Goal: Task Accomplishment & Management: Manage account settings

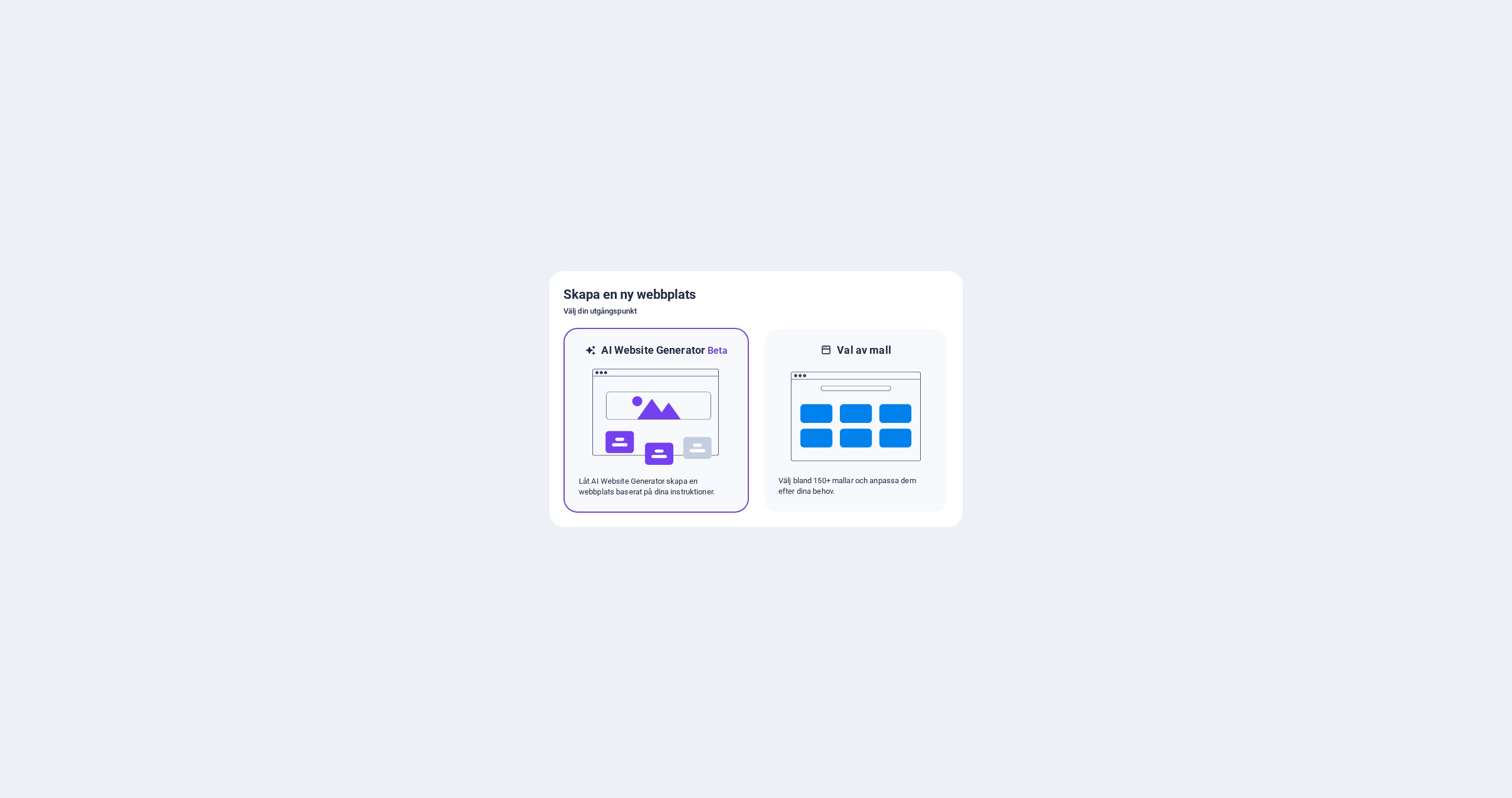
click at [680, 406] on img at bounding box center [656, 417] width 130 height 118
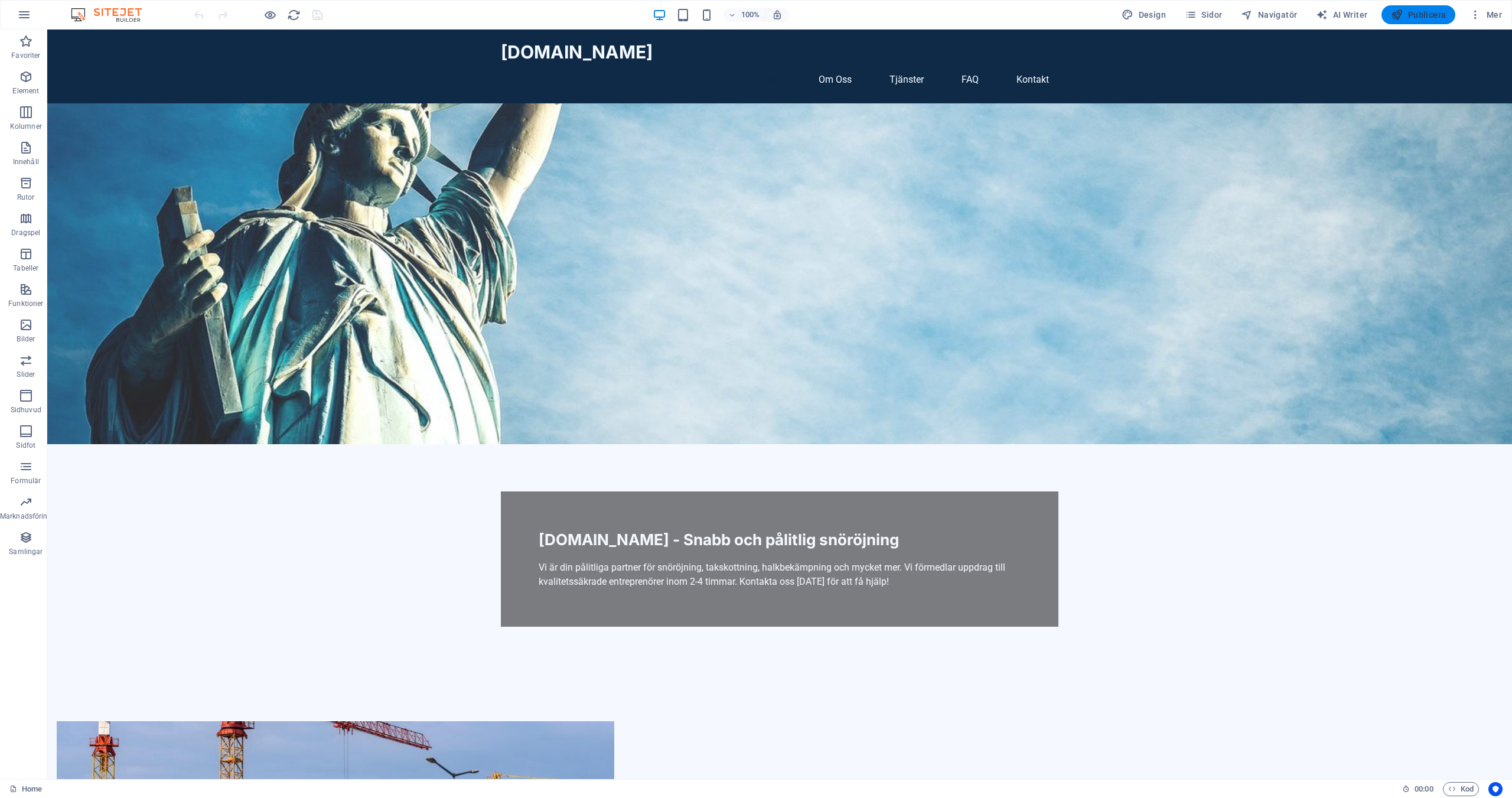
click at [1434, 13] on span "Publicera" at bounding box center [1418, 14] width 55 height 12
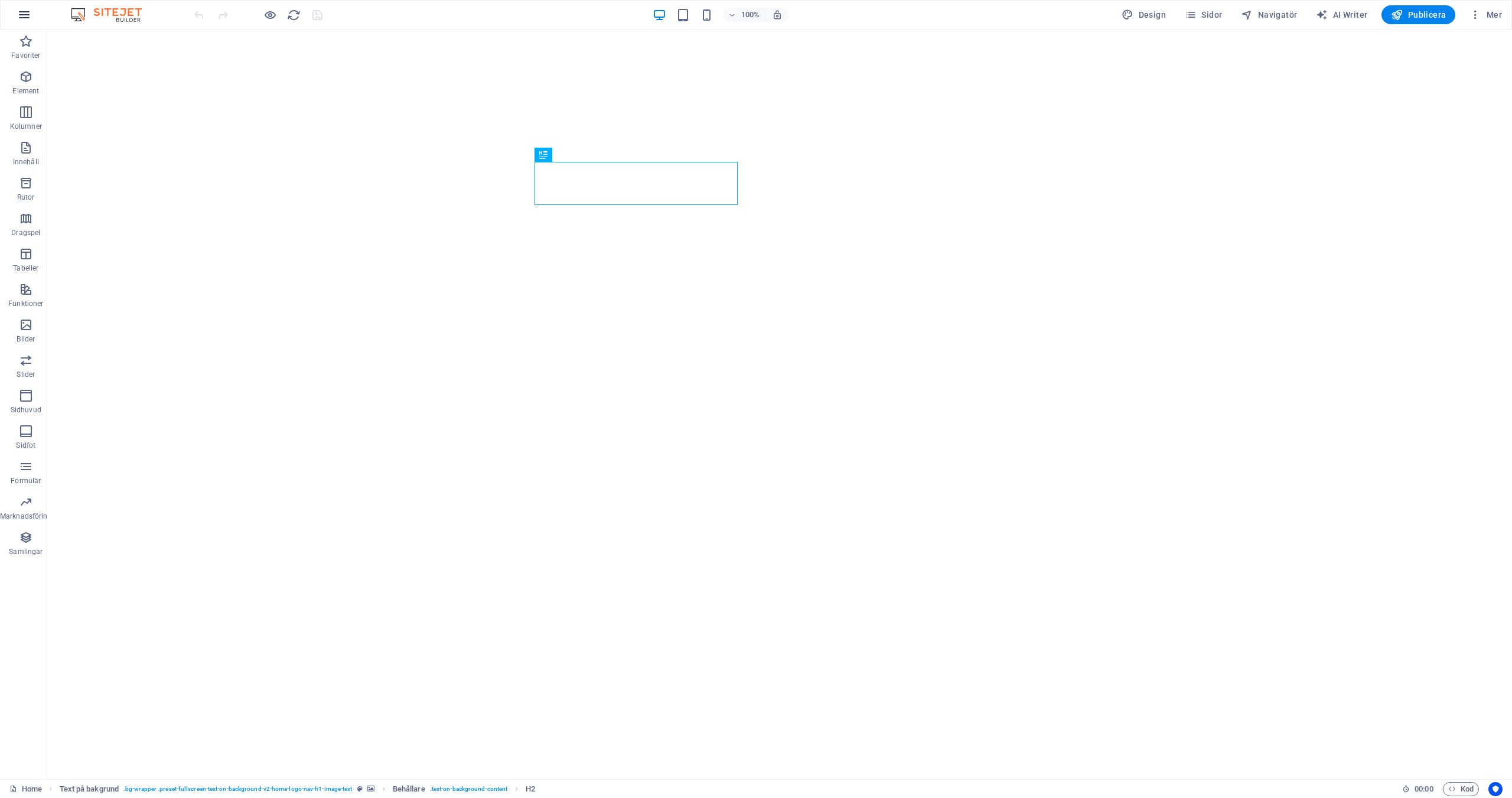
click at [23, 18] on icon "button" at bounding box center [24, 14] width 14 height 14
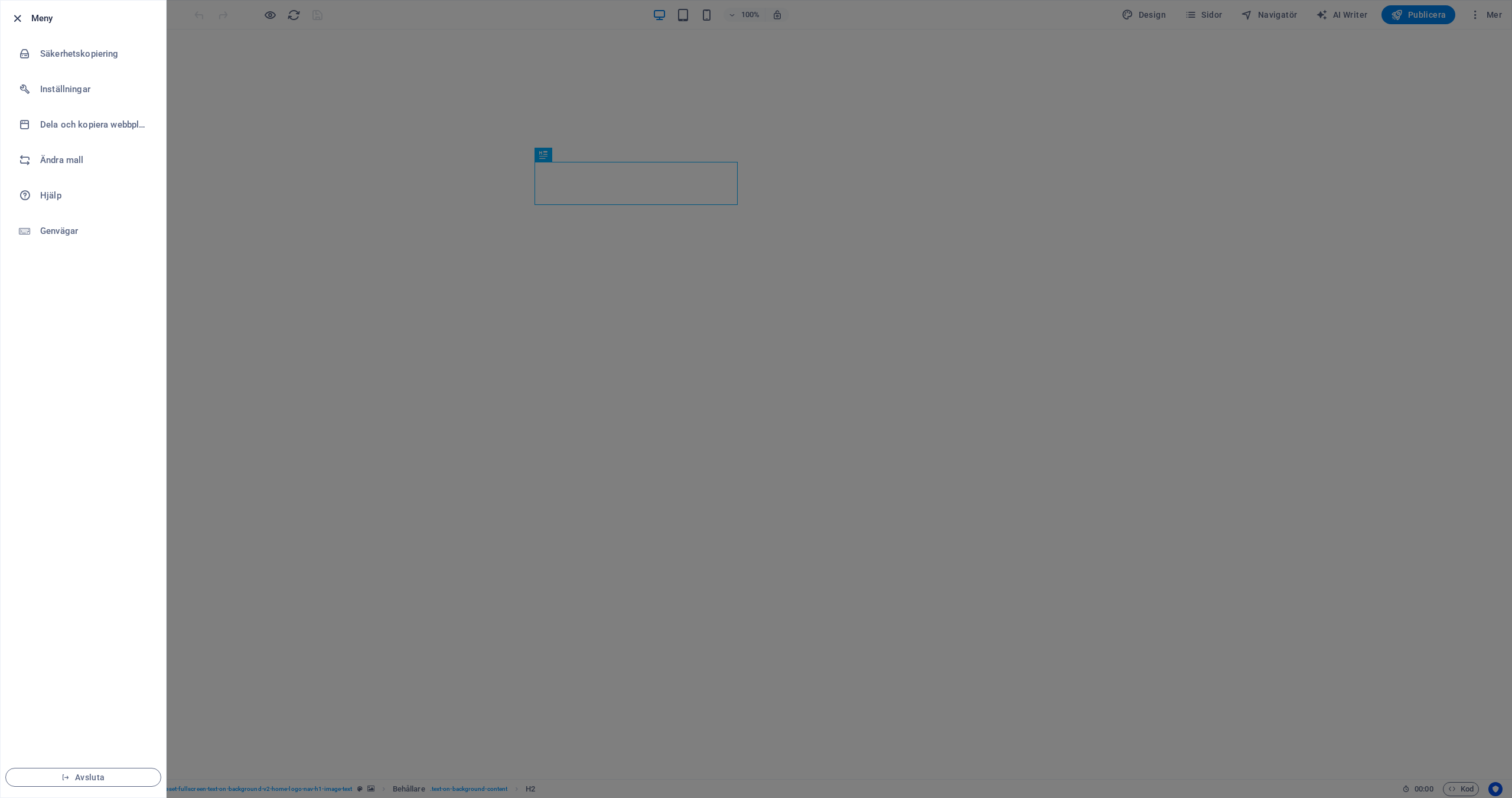
click at [23, 14] on div at bounding box center [21, 18] width 21 height 14
click at [17, 17] on icon "button" at bounding box center [17, 19] width 14 height 14
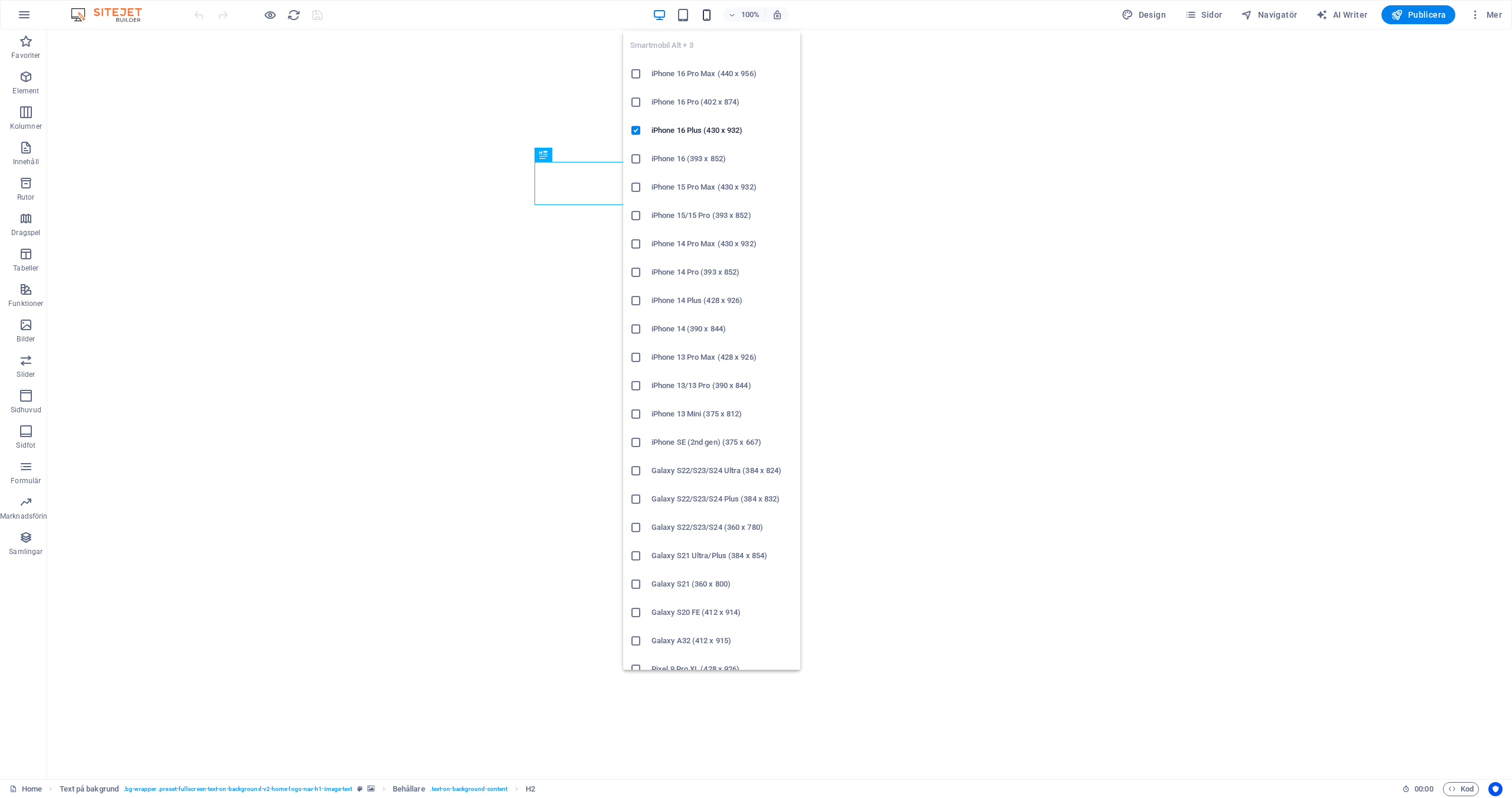
click at [712, 14] on icon "button" at bounding box center [707, 15] width 14 height 14
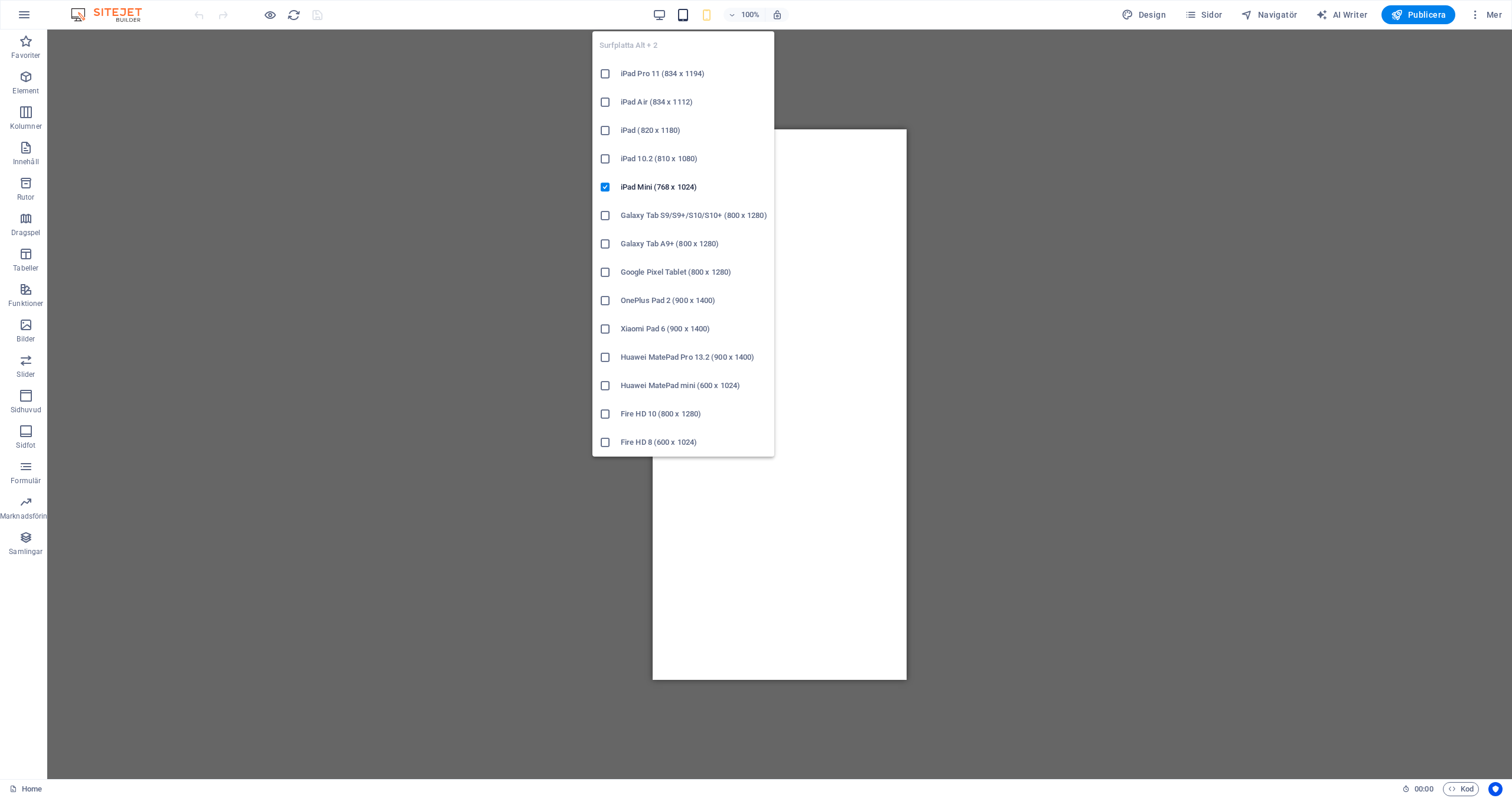
click at [690, 19] on icon "button" at bounding box center [683, 15] width 14 height 14
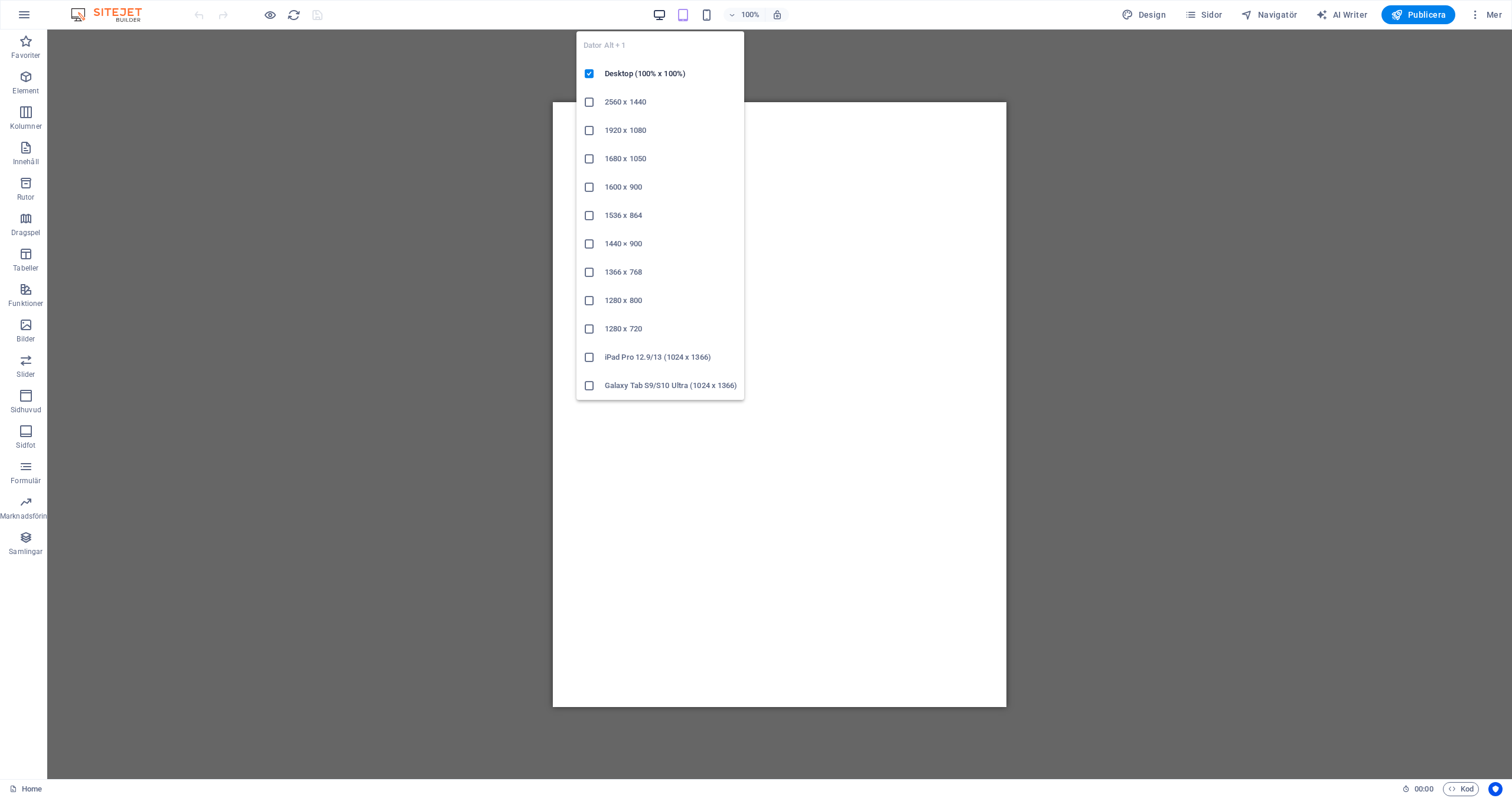
click at [661, 13] on icon "button" at bounding box center [659, 15] width 14 height 14
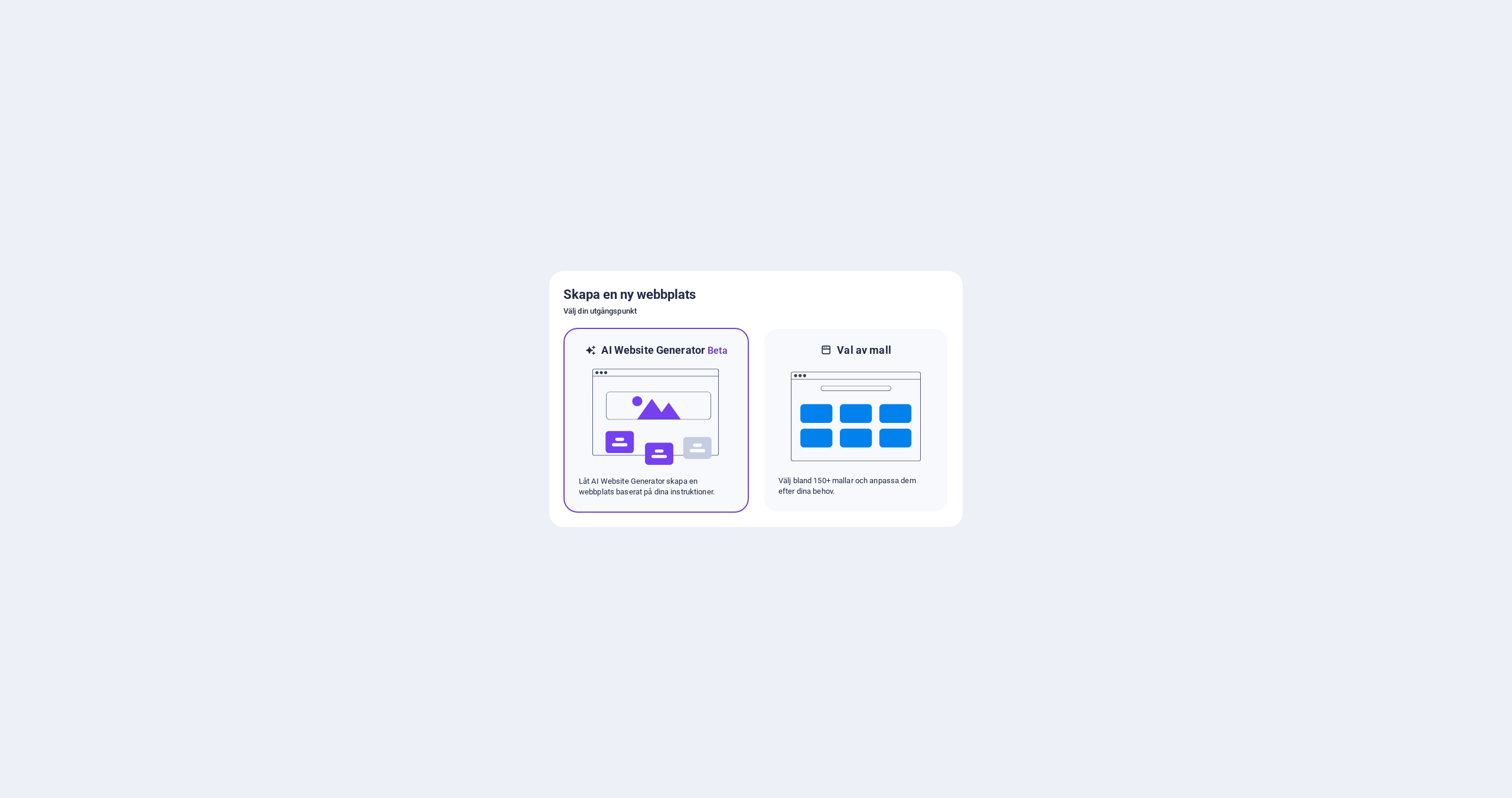
click at [670, 382] on img at bounding box center [656, 417] width 130 height 118
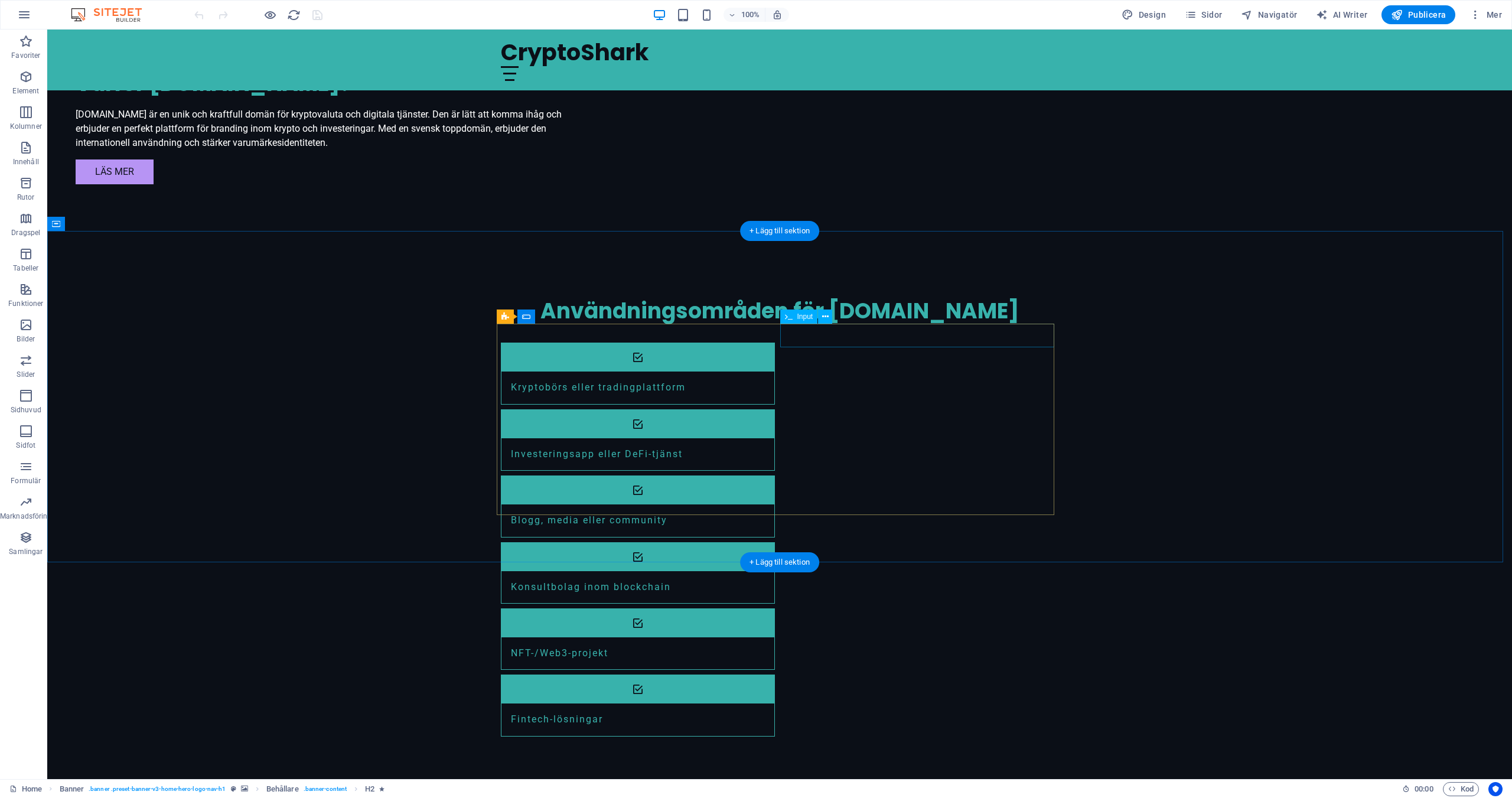
scroll to position [1322, 0]
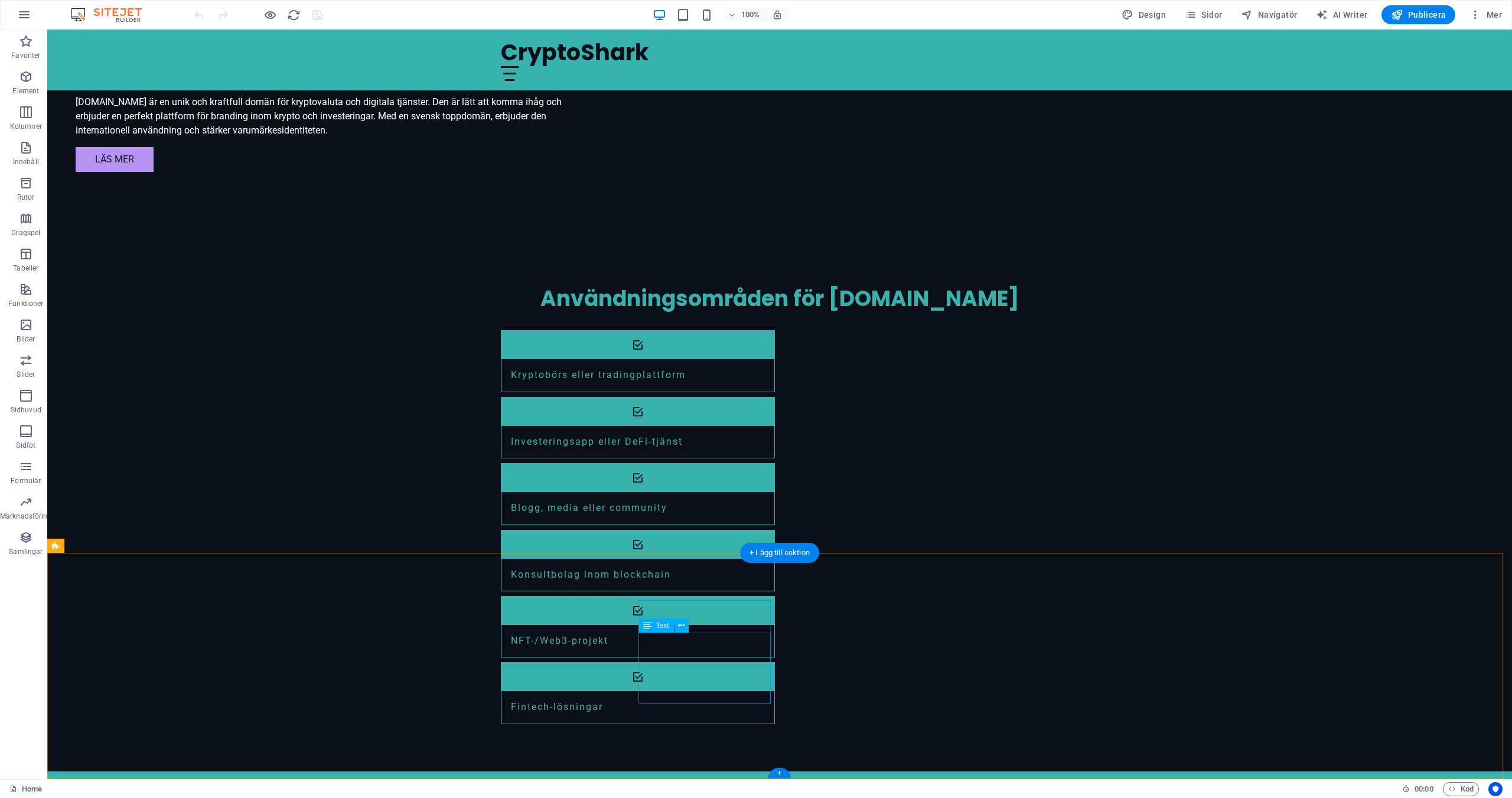
click at [680, 628] on icon at bounding box center [681, 626] width 6 height 12
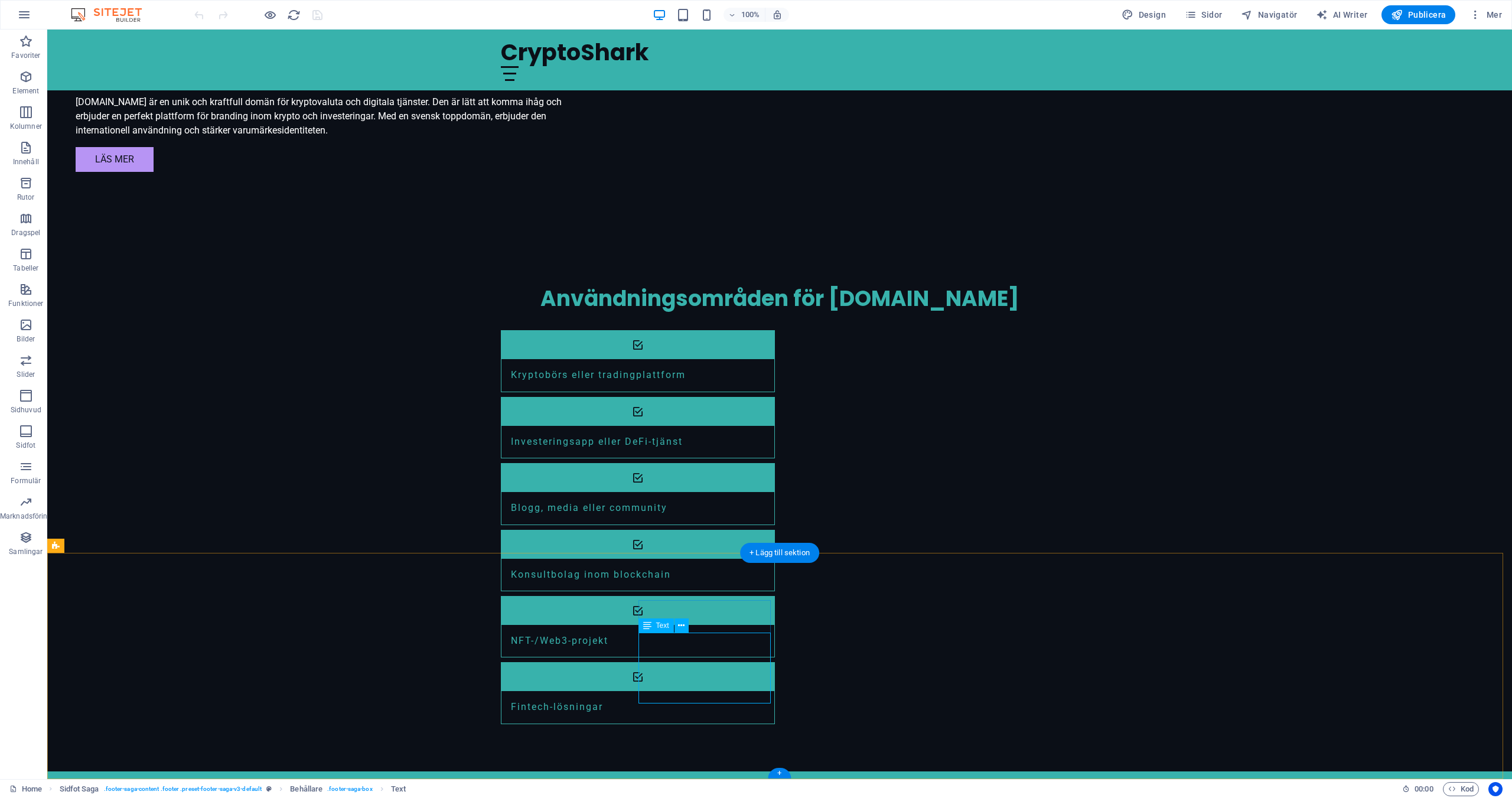
click at [677, 626] on button at bounding box center [681, 625] width 14 height 14
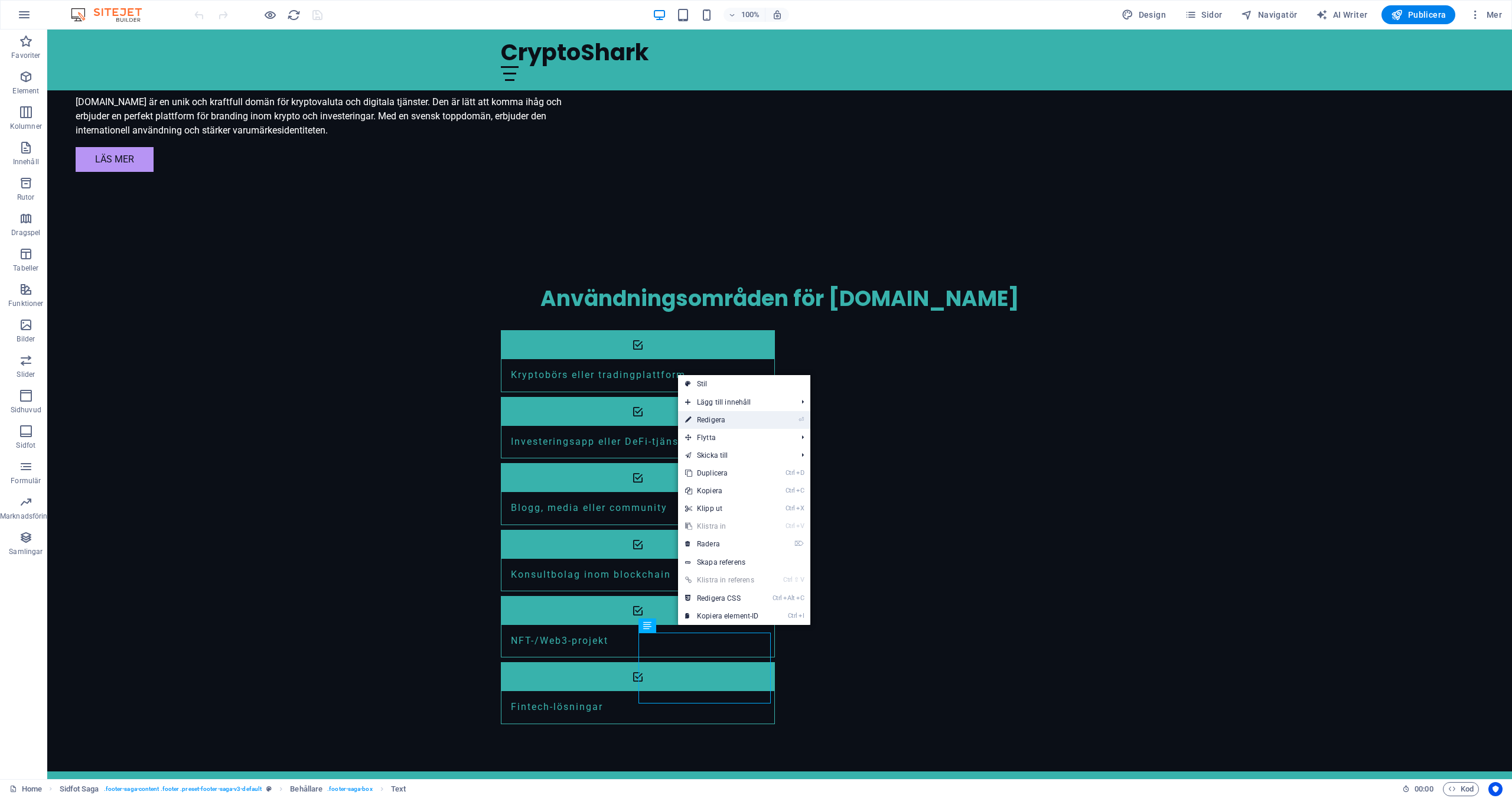
click at [718, 418] on link "⏎ Redigera" at bounding box center [722, 420] width 88 height 18
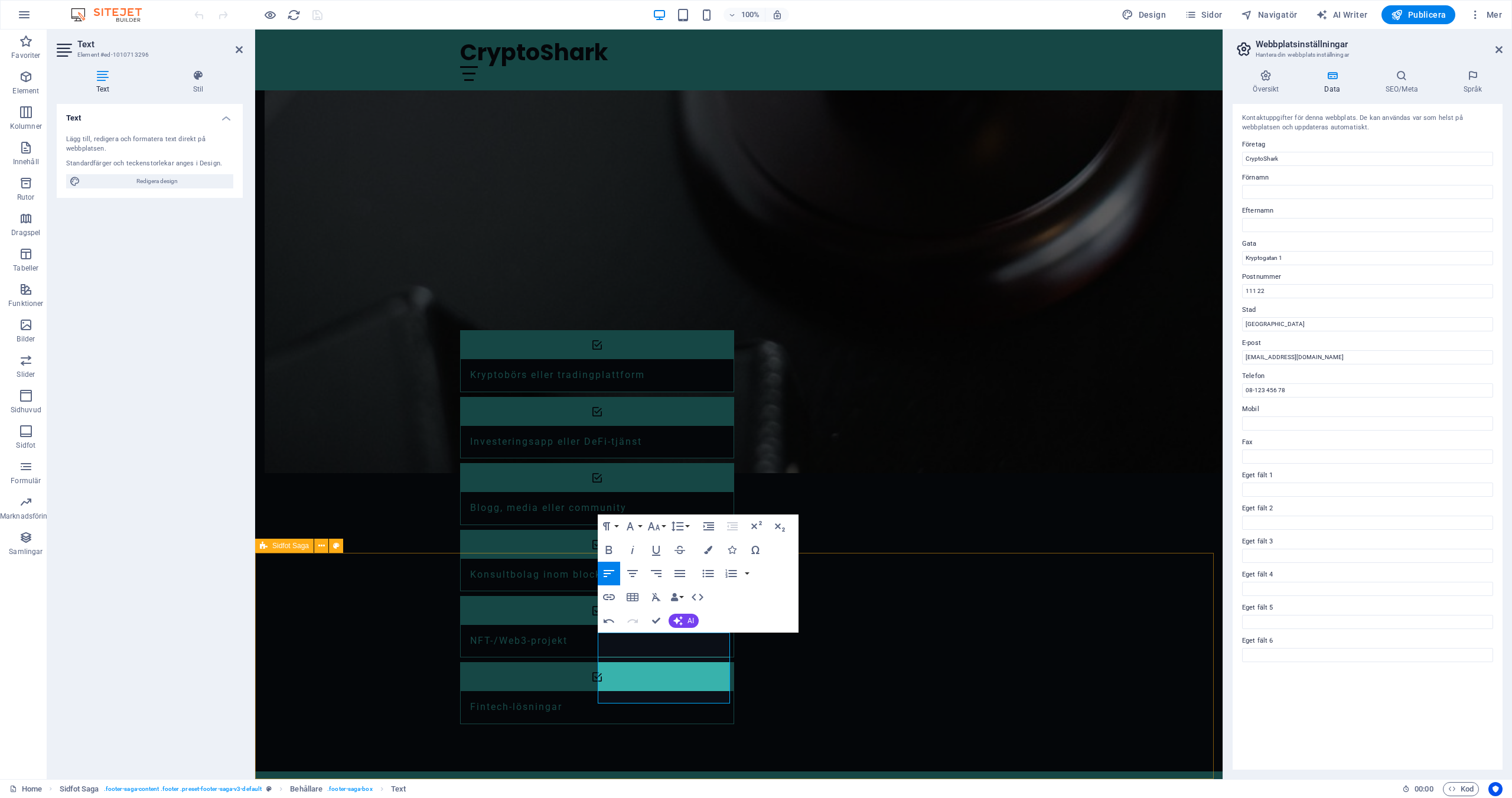
drag, startPoint x: 973, startPoint y: 710, endPoint x: 1181, endPoint y: 709, distance: 208.0
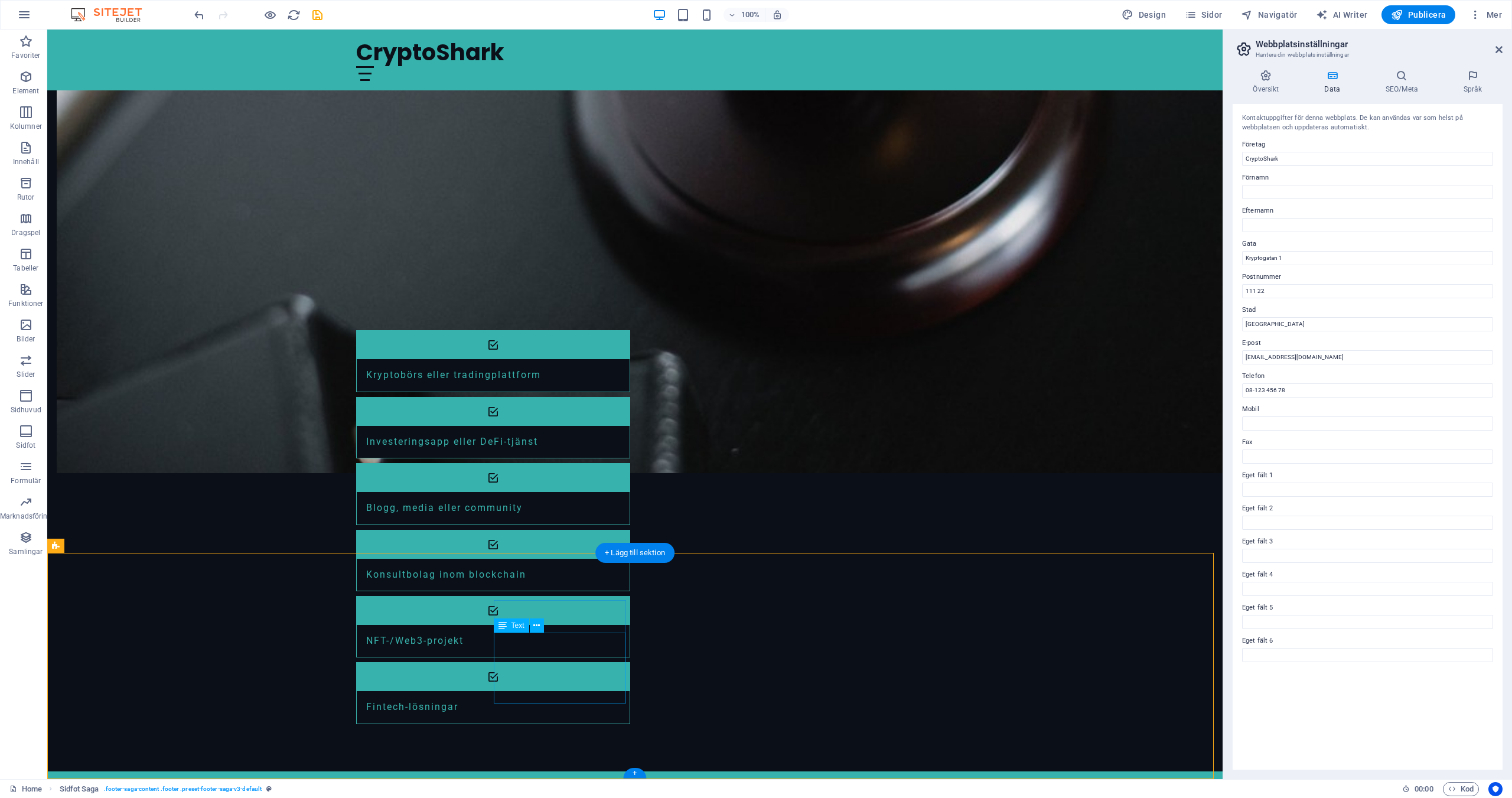
click at [538, 626] on icon at bounding box center [536, 626] width 6 height 12
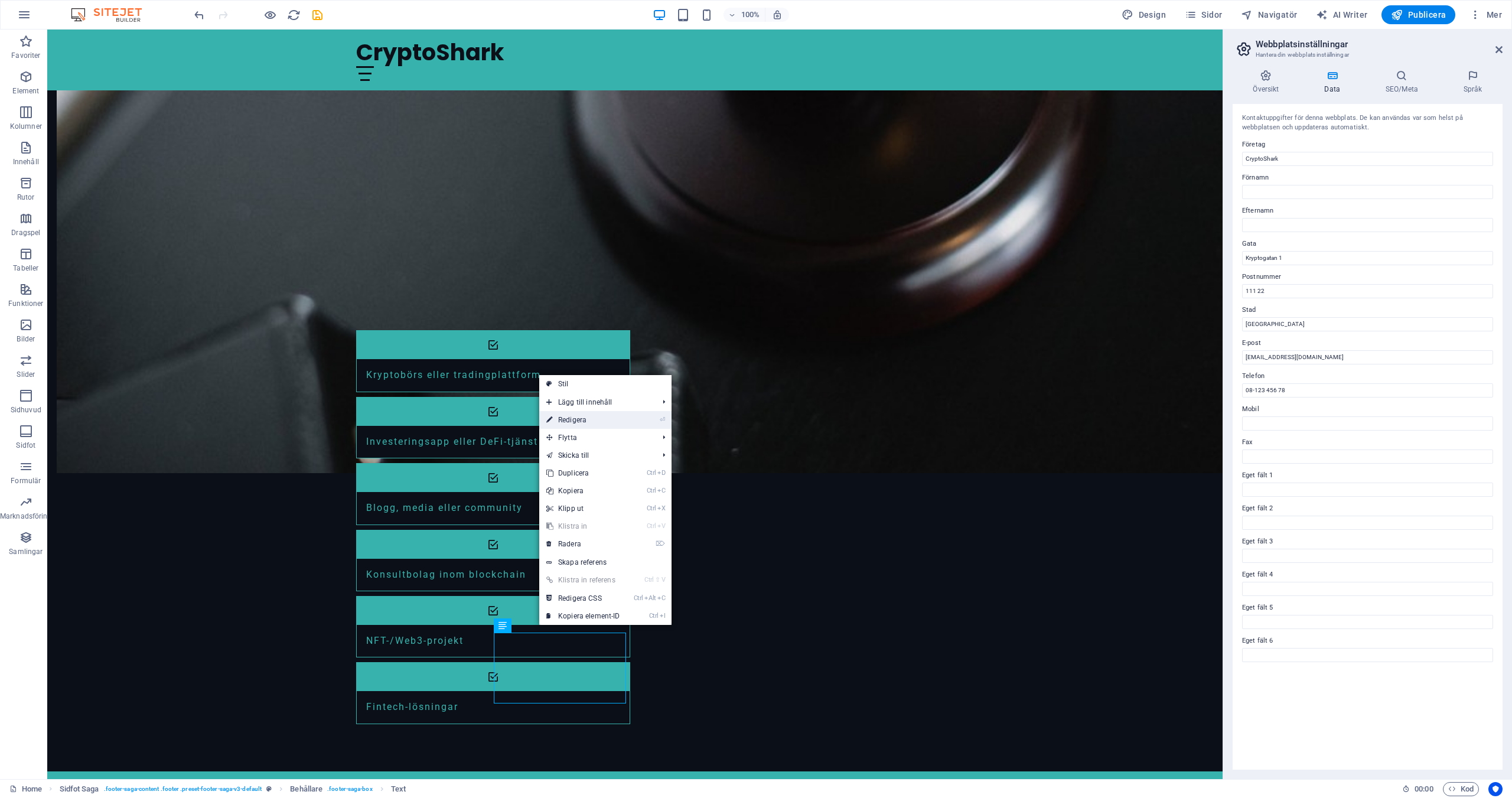
click at [598, 422] on link "⏎ Redigera" at bounding box center [583, 420] width 88 height 18
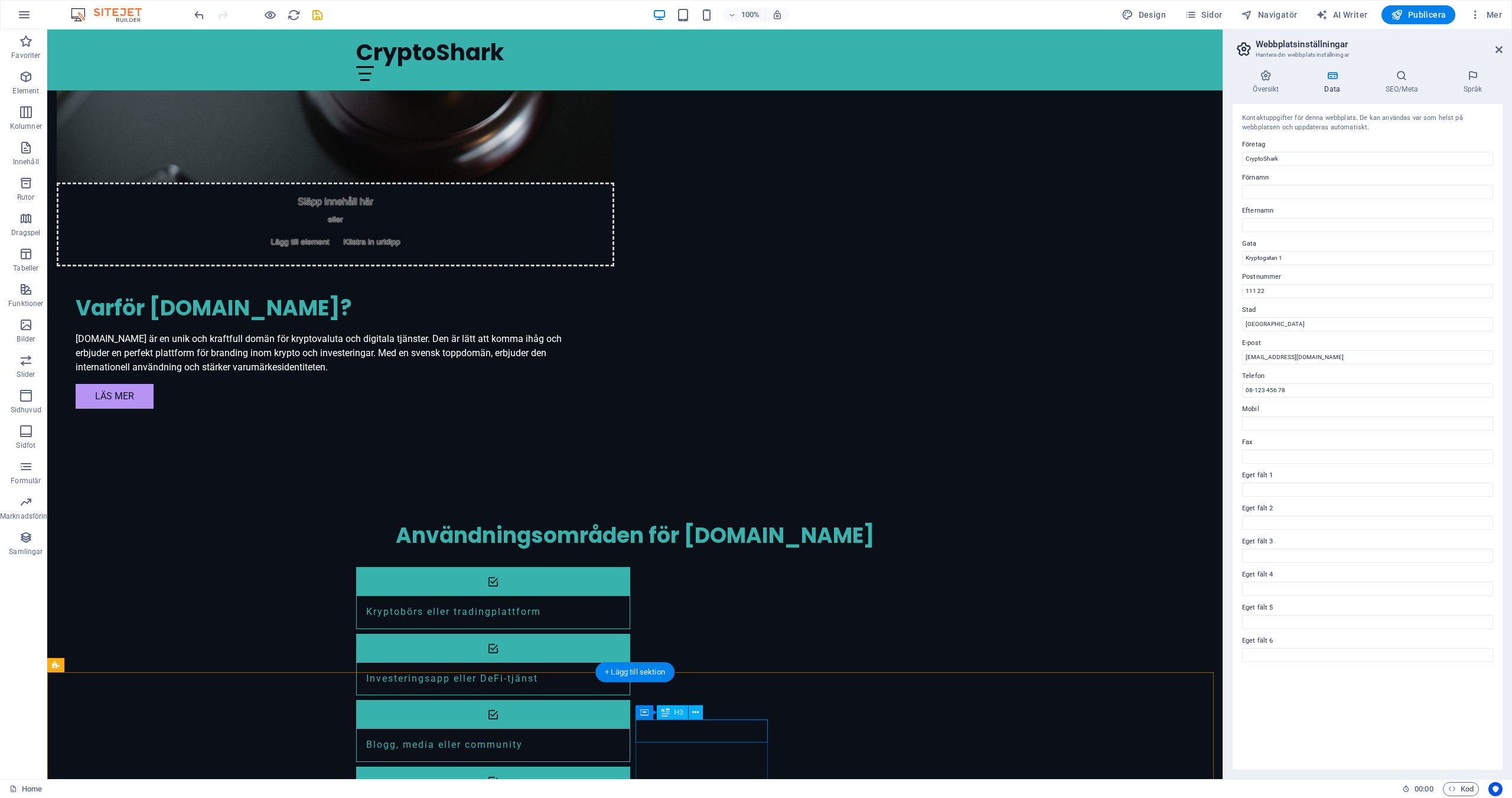
scroll to position [1224, 0]
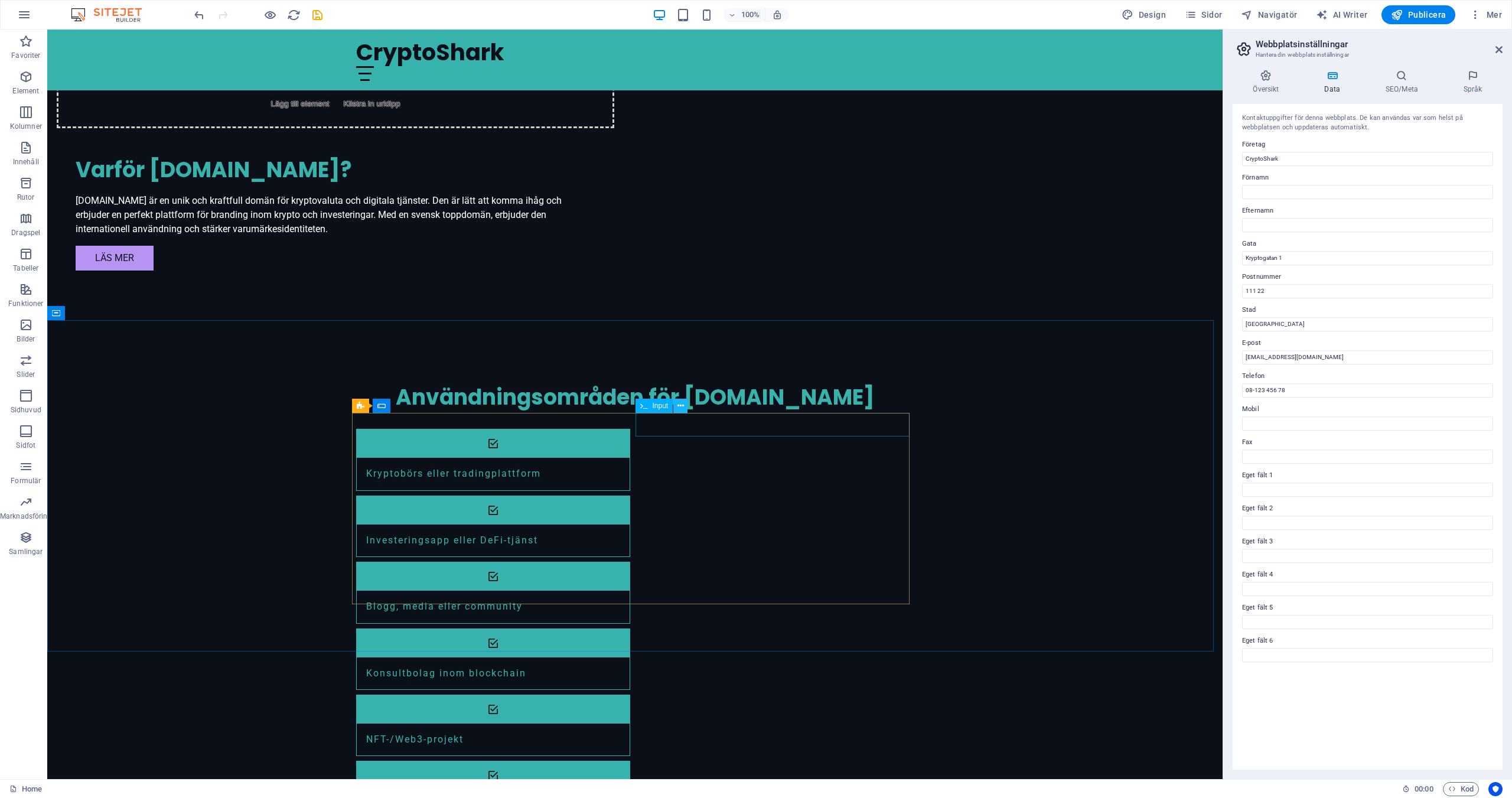
click at [680, 404] on icon at bounding box center [680, 406] width 6 height 12
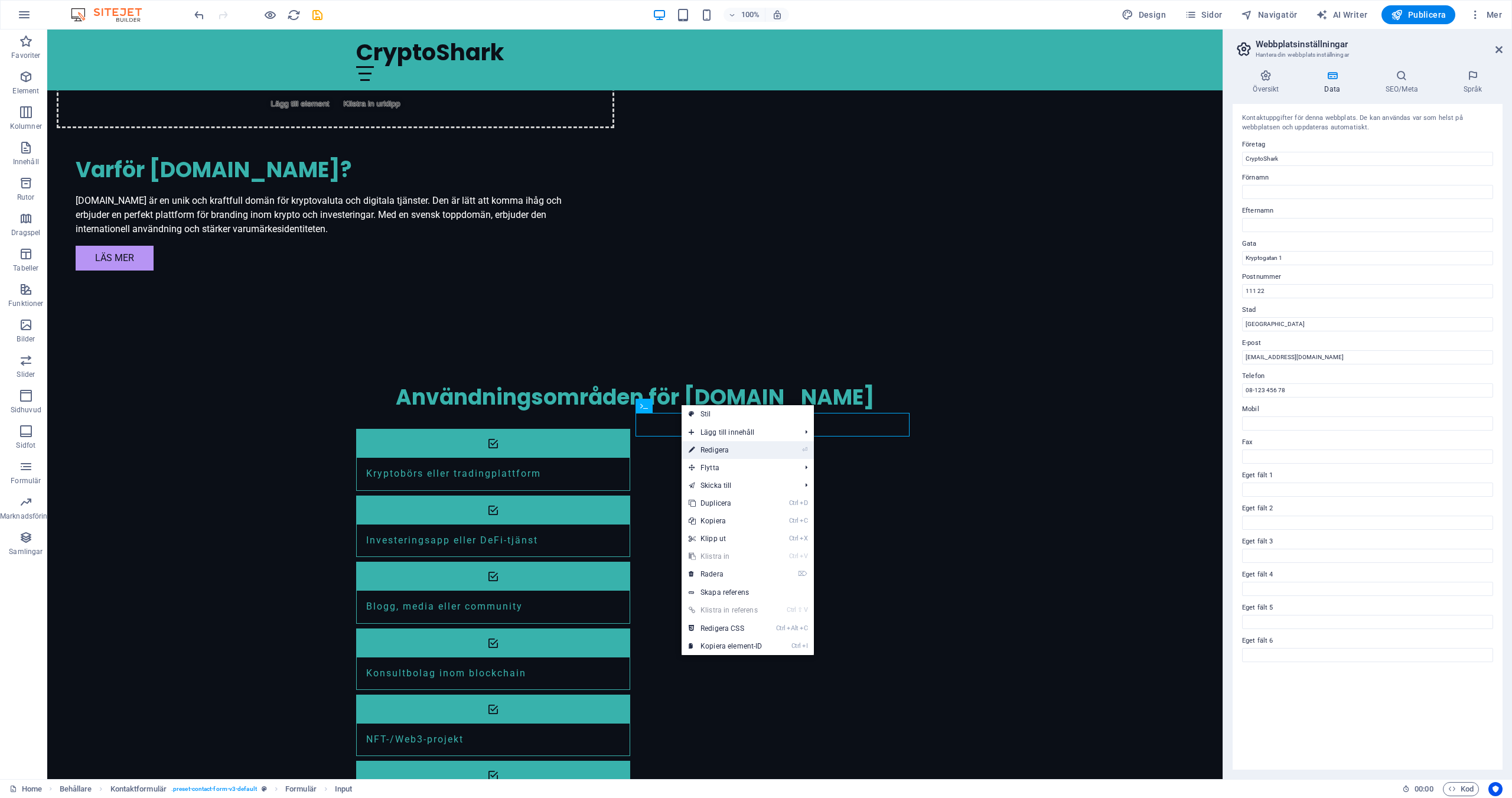
click at [720, 446] on link "⏎ Redigera" at bounding box center [725, 451] width 88 height 18
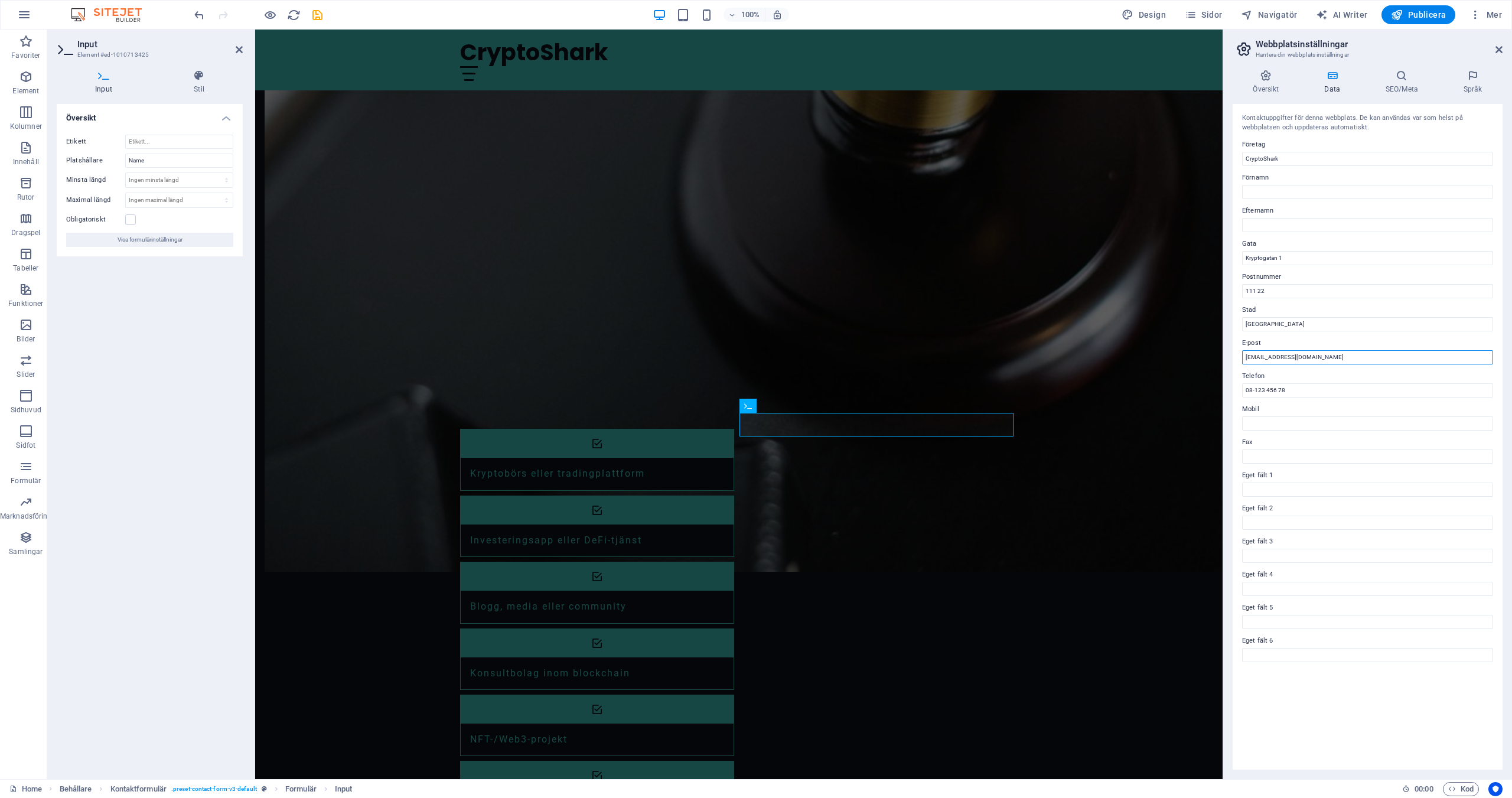
drag, startPoint x: 1262, startPoint y: 358, endPoint x: 1511, endPoint y: 356, distance: 249.0
click at [1511, 356] on div "Översikt Data SEO/Meta Språk Webbplatsnamn cryptoshark.se Logotyp Dra filer hit…" at bounding box center [1368, 420] width 289 height 719
type input "info@zeuxmedia.com"
click at [1322, 390] on input "08-123 456 78" at bounding box center [1367, 390] width 251 height 14
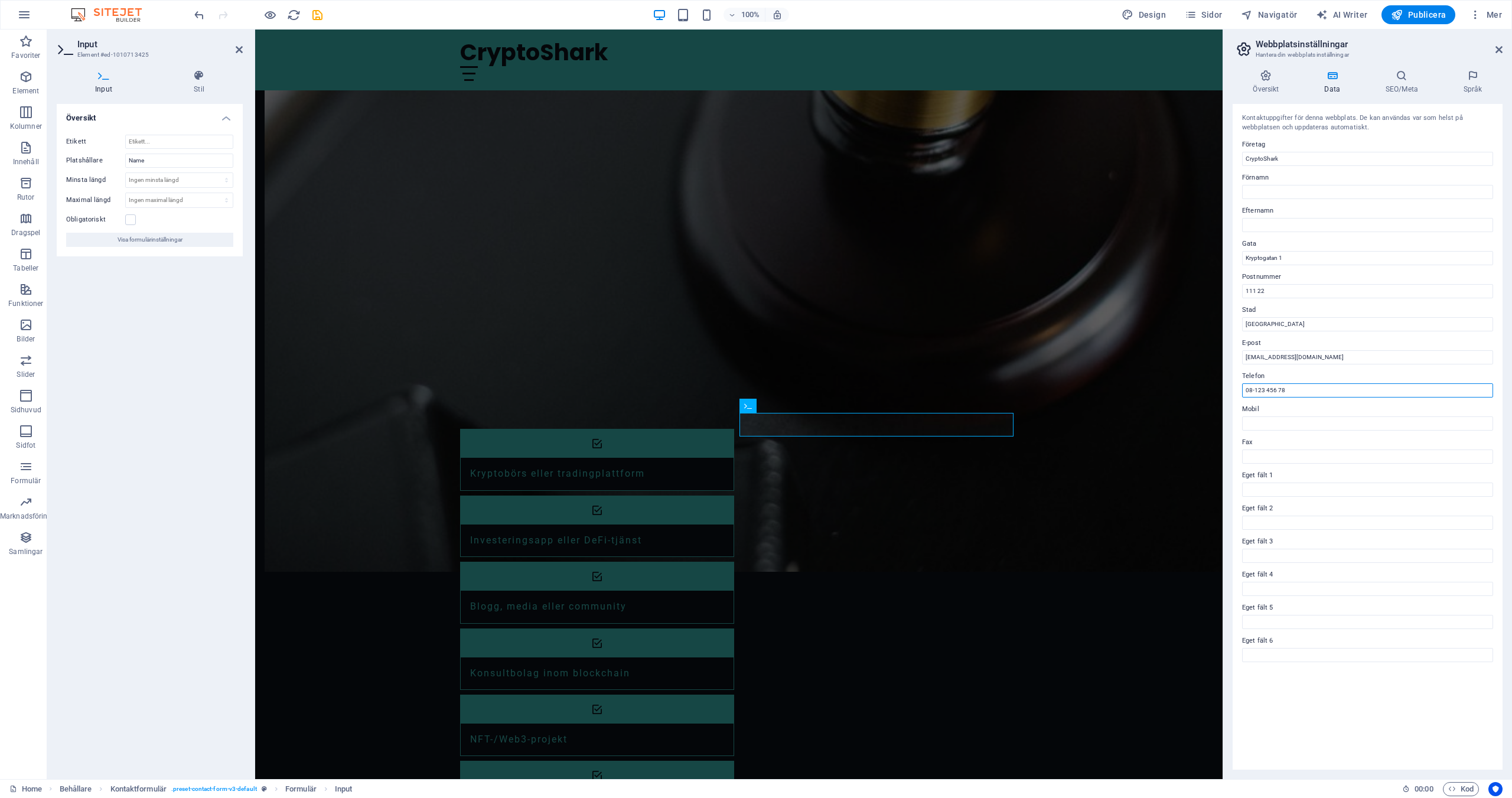
click at [1322, 390] on input "08-123 456 78" at bounding box center [1367, 390] width 251 height 14
click at [1493, 48] on h2 "Webbplatsinställningar" at bounding box center [1379, 44] width 247 height 10
drag, startPoint x: 1500, startPoint y: 47, endPoint x: 1235, endPoint y: 35, distance: 265.3
click at [1500, 47] on icon at bounding box center [1499, 50] width 7 height 10
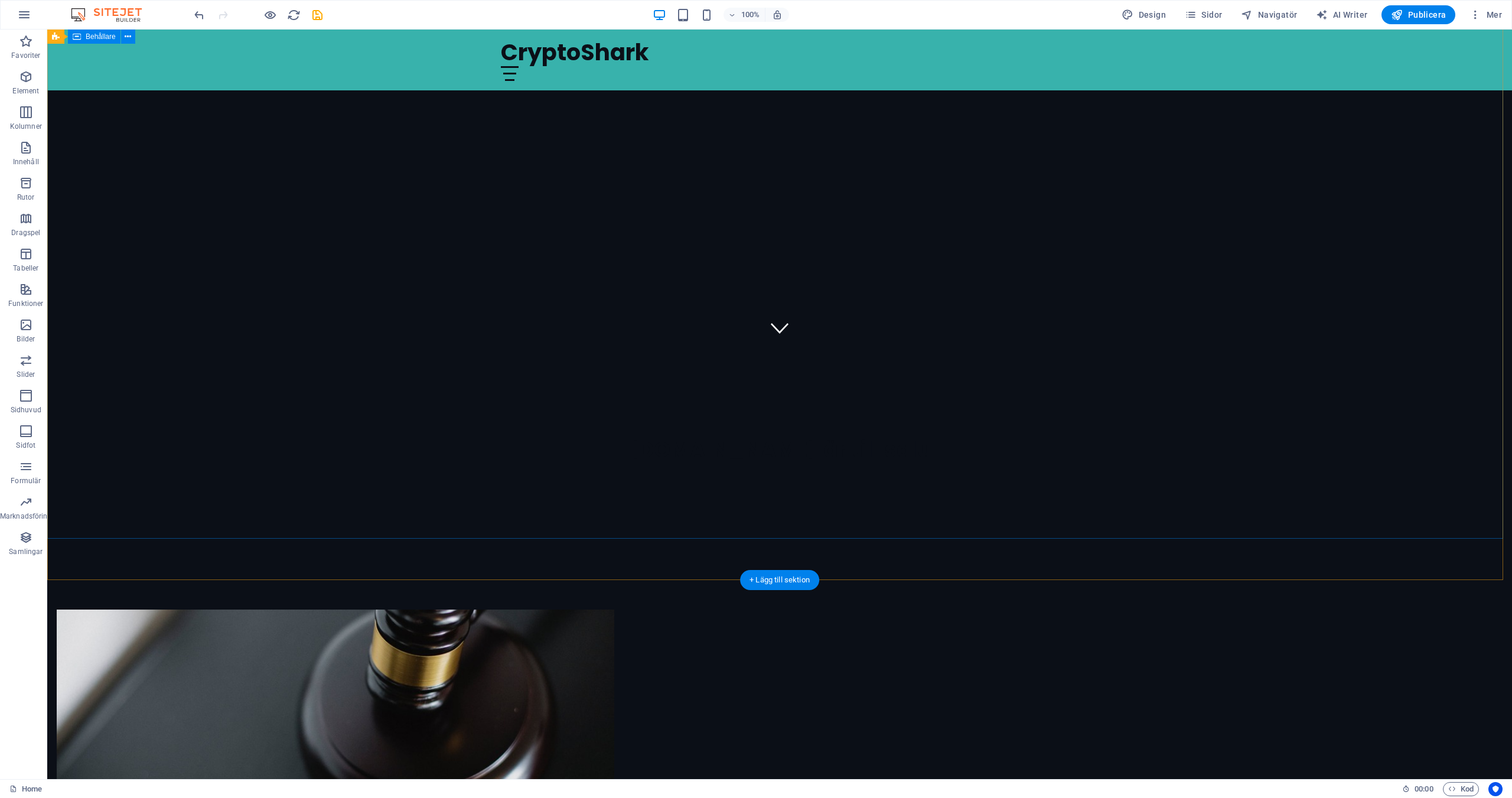
scroll to position [0, 0]
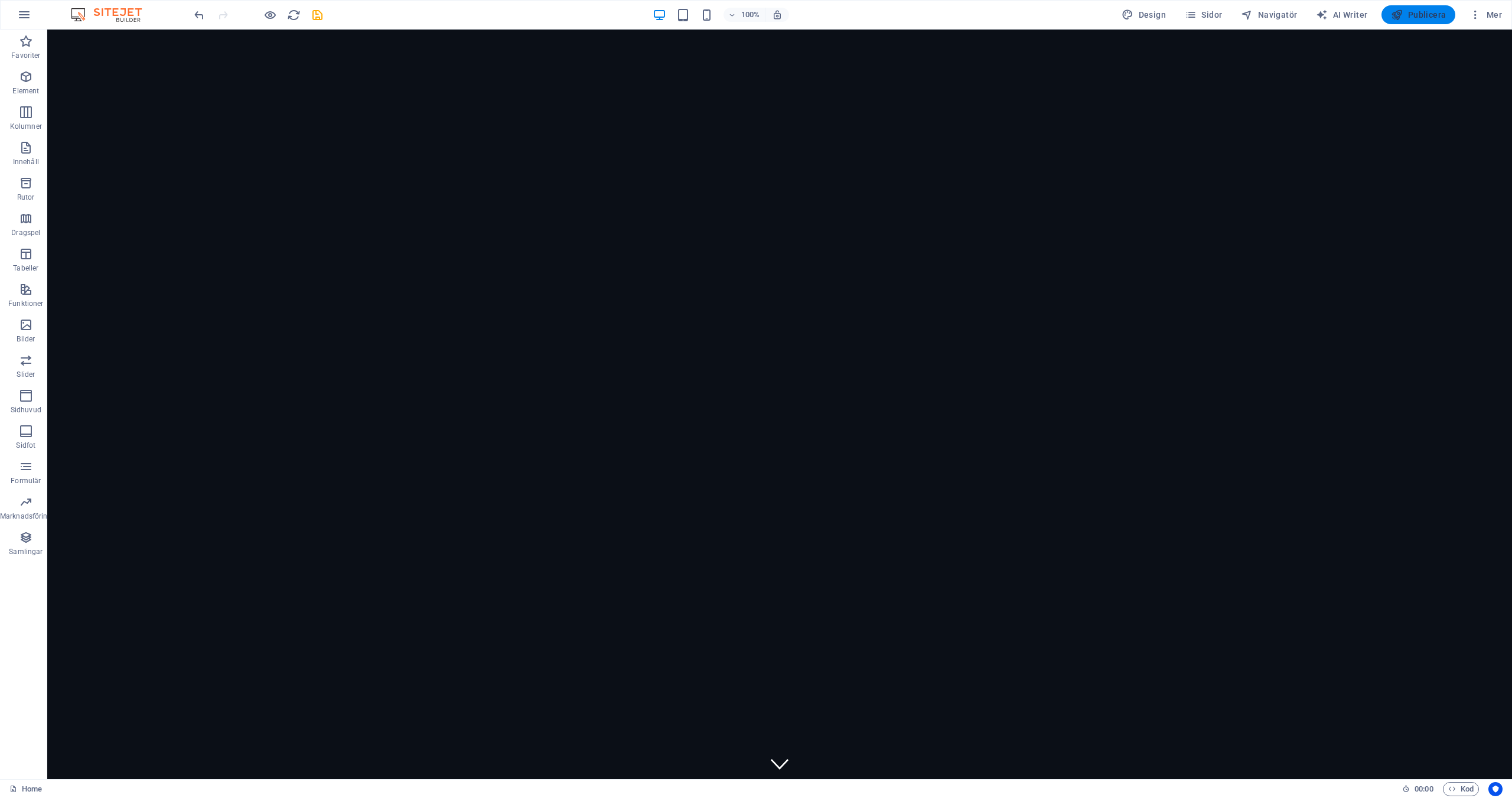
click at [1420, 9] on span "Publicera" at bounding box center [1418, 14] width 55 height 12
checkbox input "false"
click at [1424, 14] on span "Publicera" at bounding box center [1418, 14] width 55 height 12
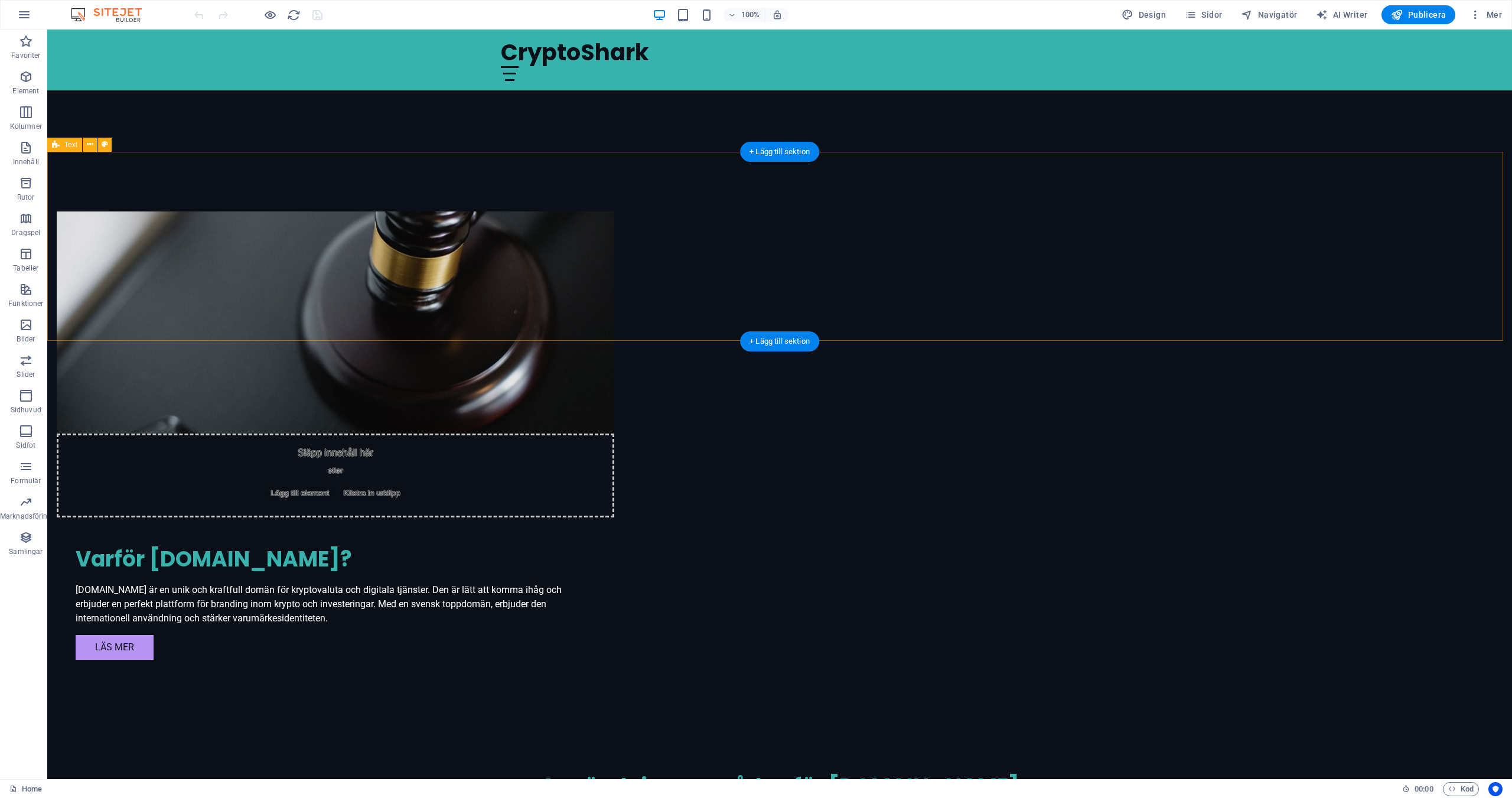
scroll to position [731, 0]
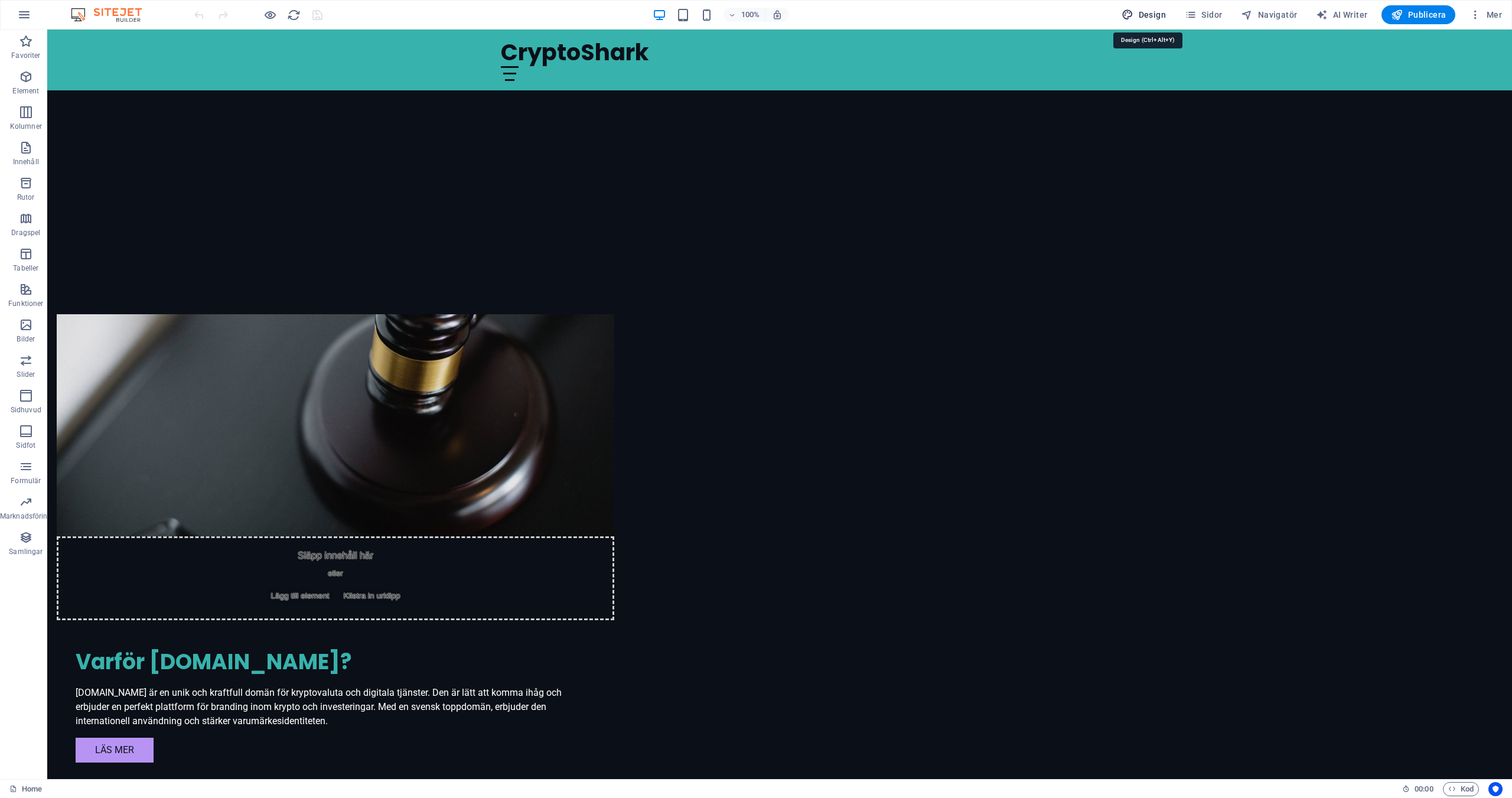
click at [1159, 19] on span "Design" at bounding box center [1143, 14] width 44 height 12
select select "px"
select select "200"
select select "px"
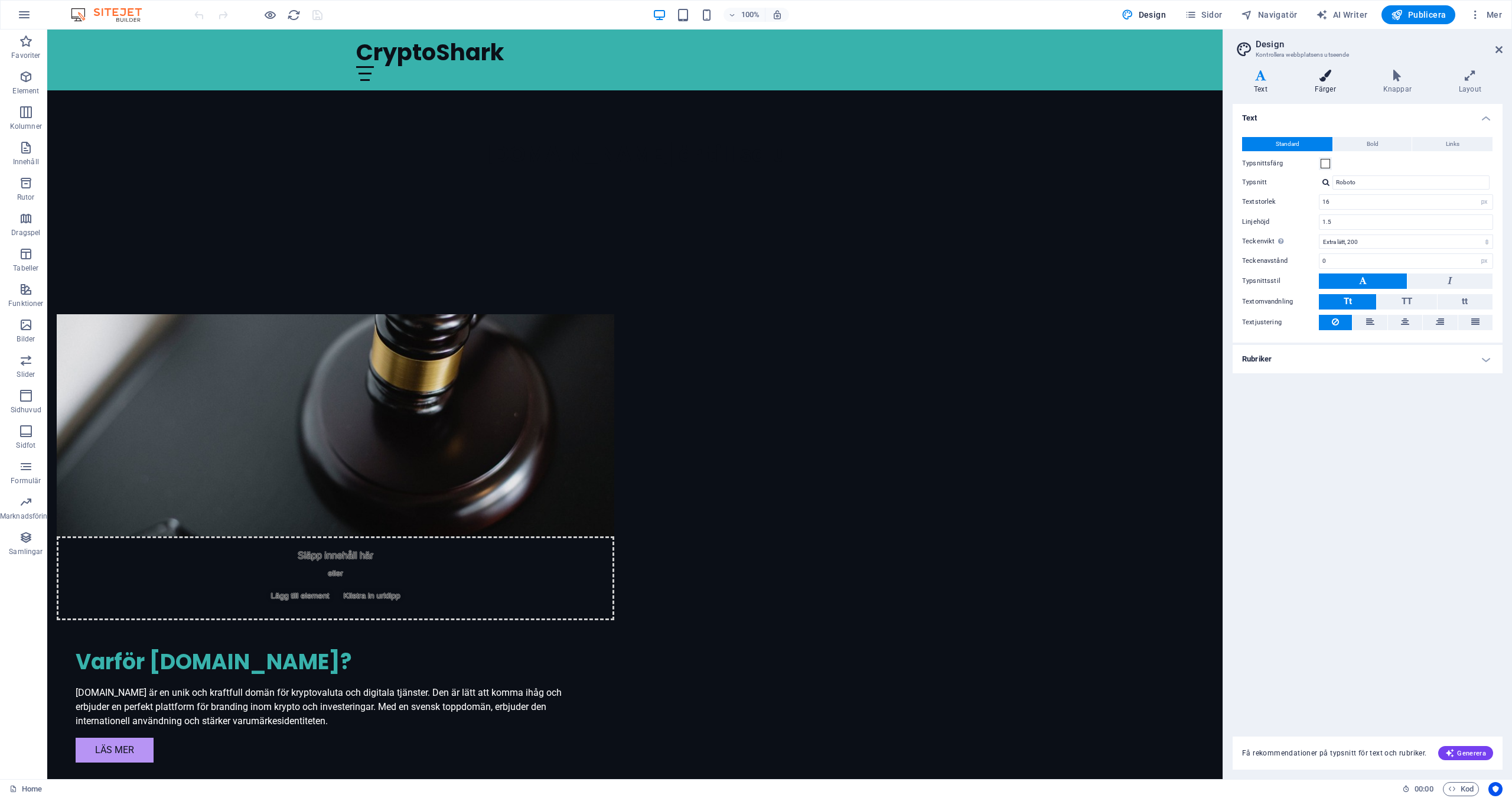
click at [1324, 75] on icon at bounding box center [1325, 75] width 64 height 12
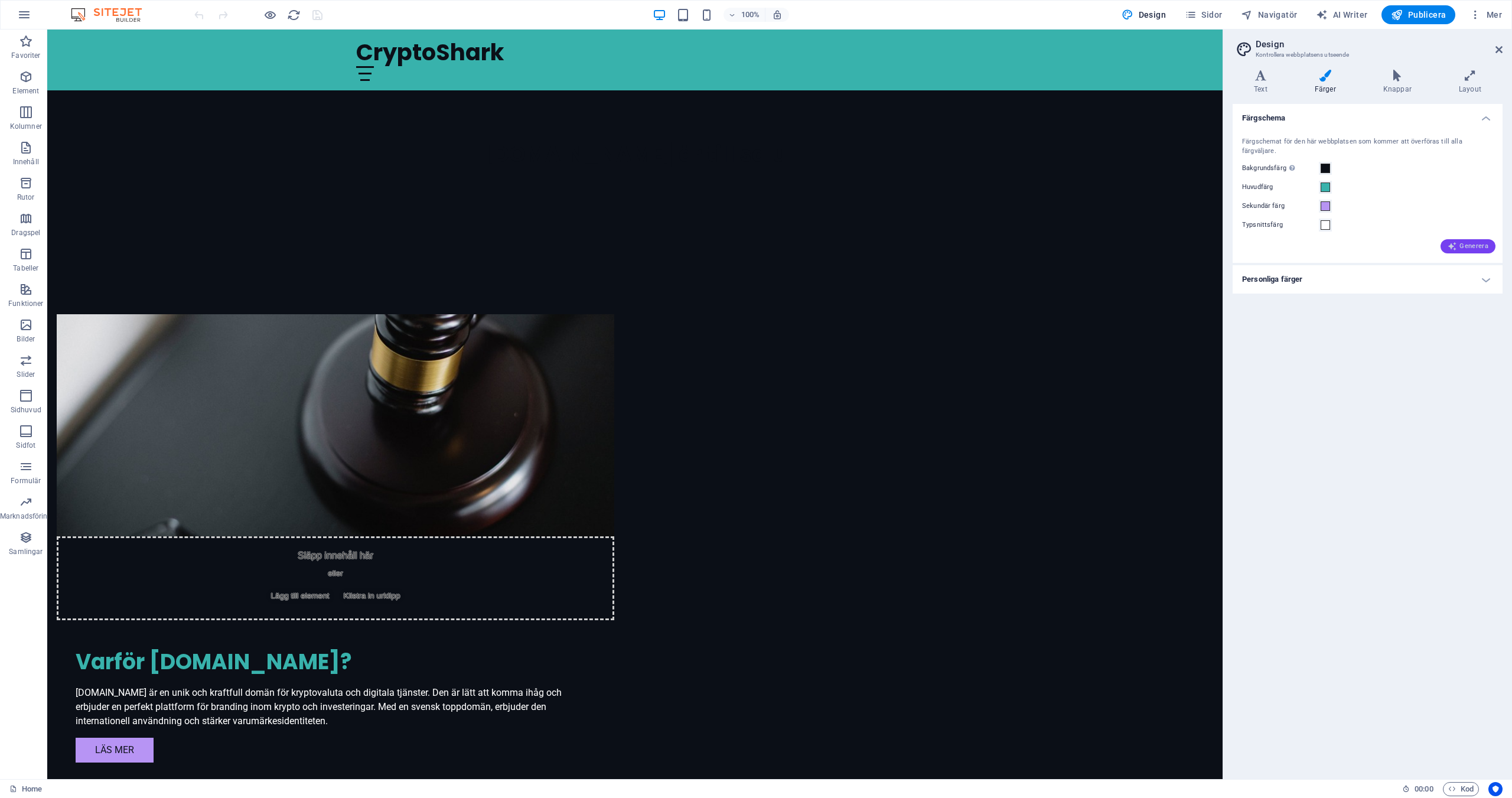
click at [1470, 241] on span "Generera" at bounding box center [1467, 246] width 41 height 10
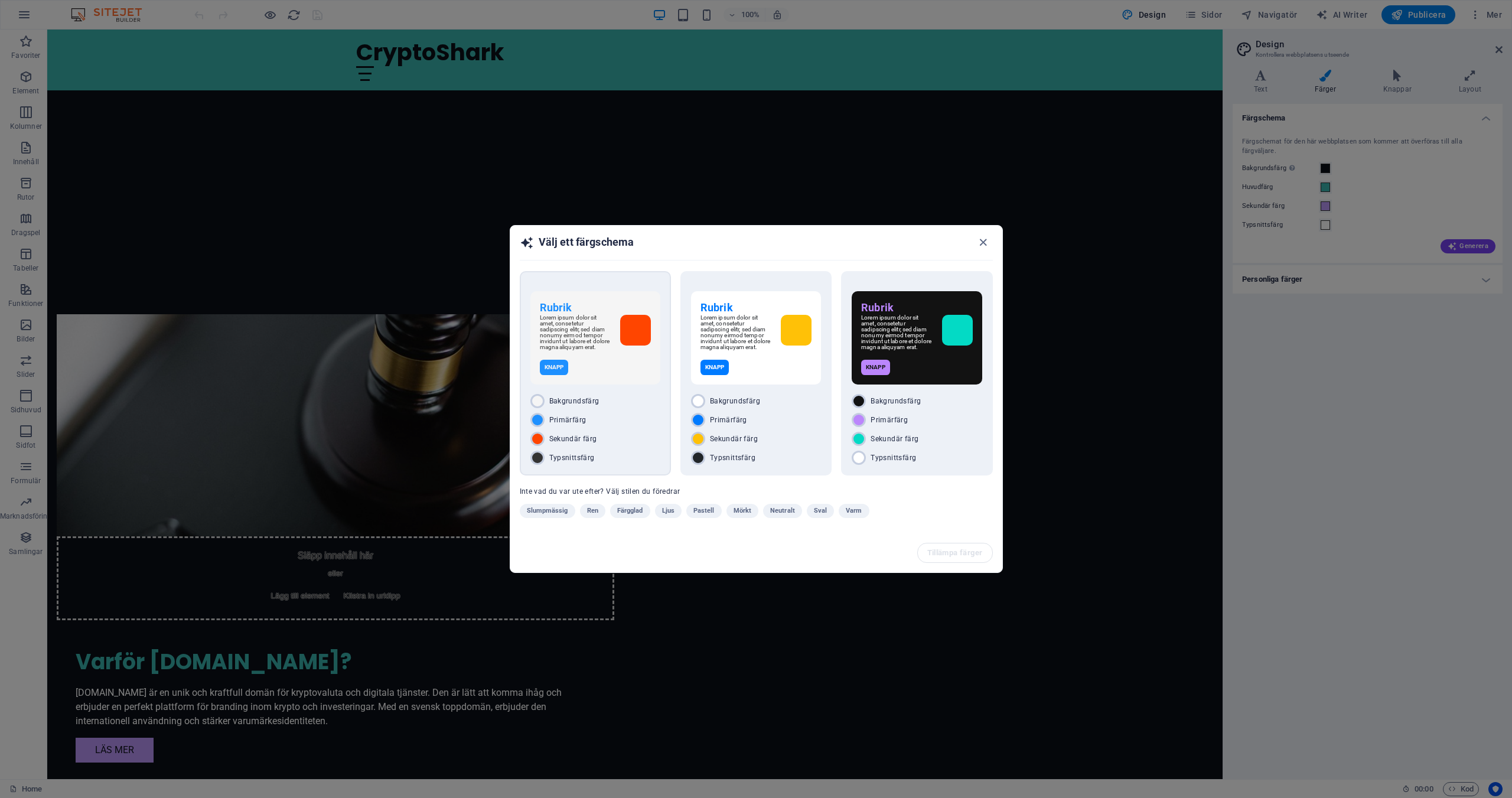
click at [588, 321] on p "Lorem ipsum dolor sit amet, consetetur sadipscing elitr, sed diam nonumy eirmod…" at bounding box center [575, 333] width 71 height 36
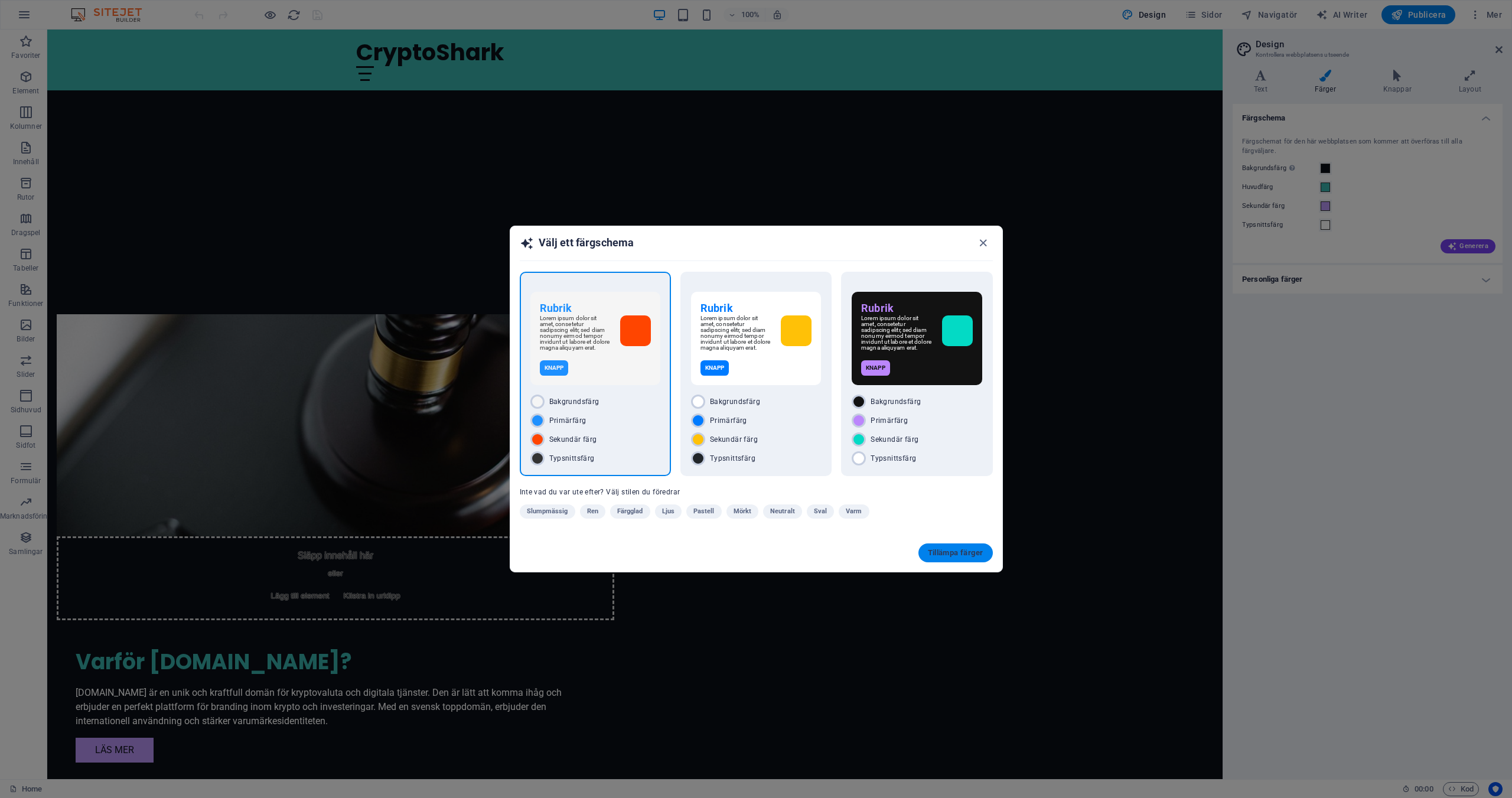
click at [963, 553] on span "Tillämpa färger" at bounding box center [955, 553] width 56 height 10
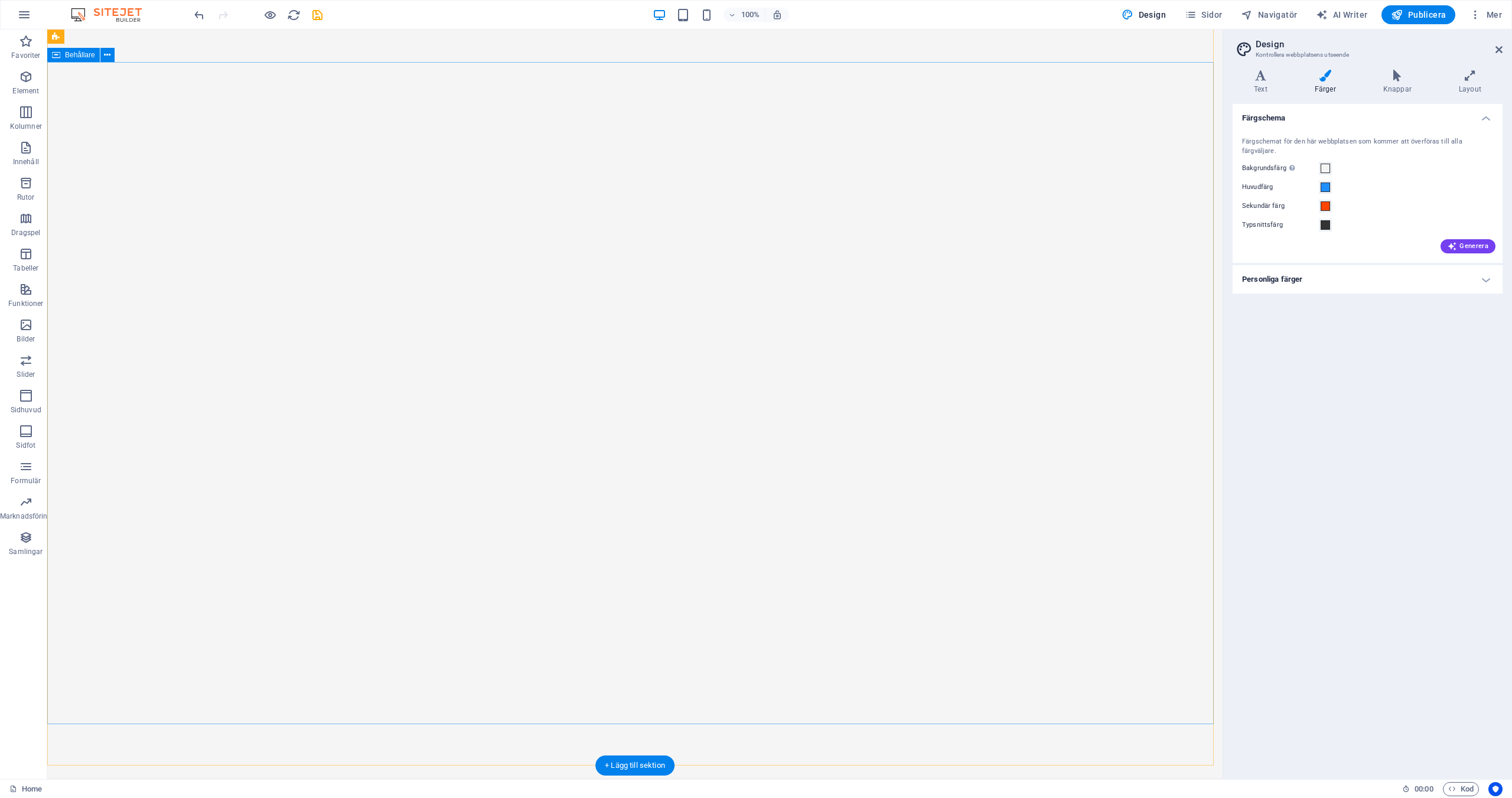
scroll to position [0, 0]
click at [69, 71] on span "Behållare" at bounding box center [80, 68] width 30 height 7
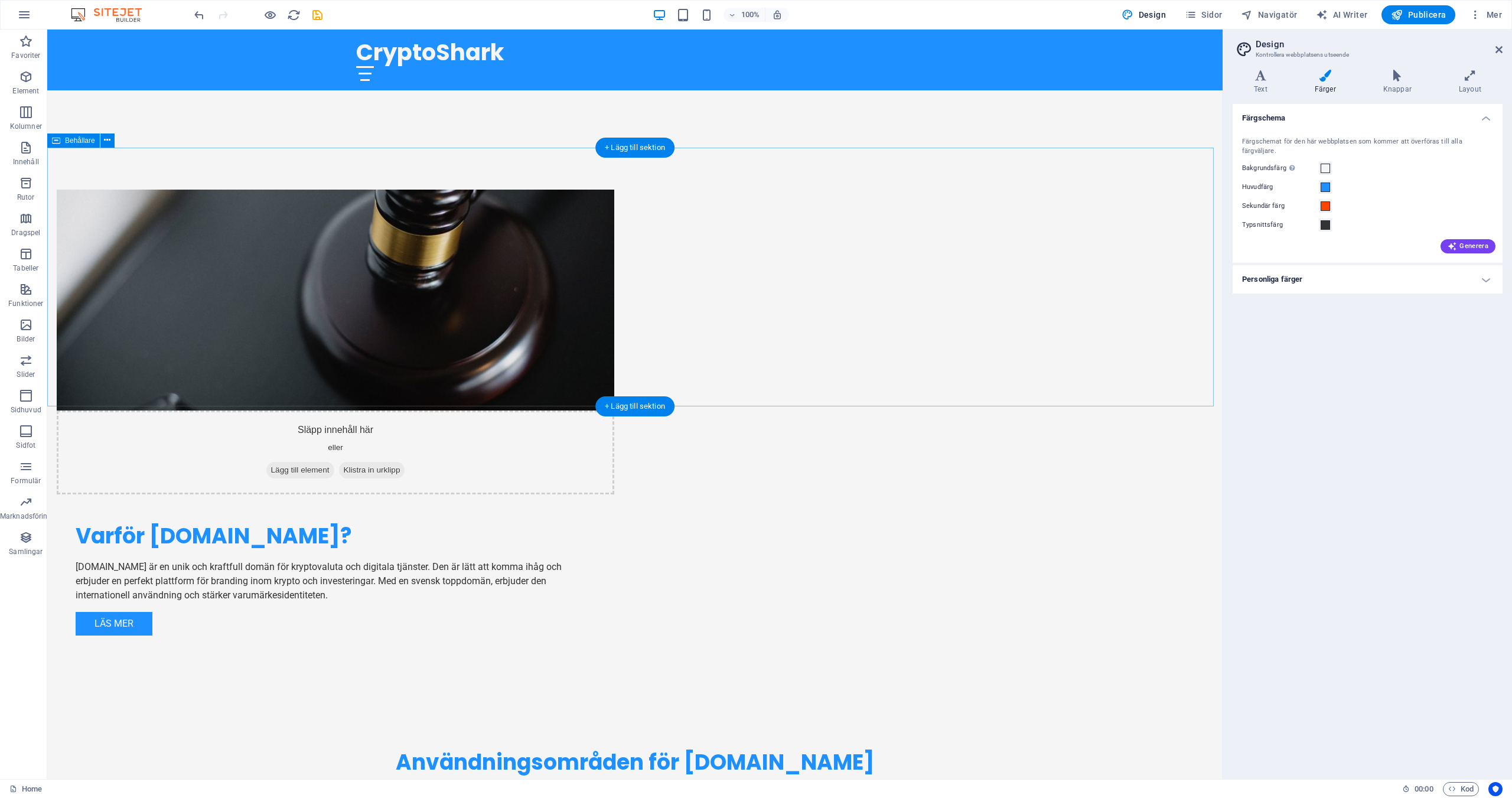
scroll to position [728, 0]
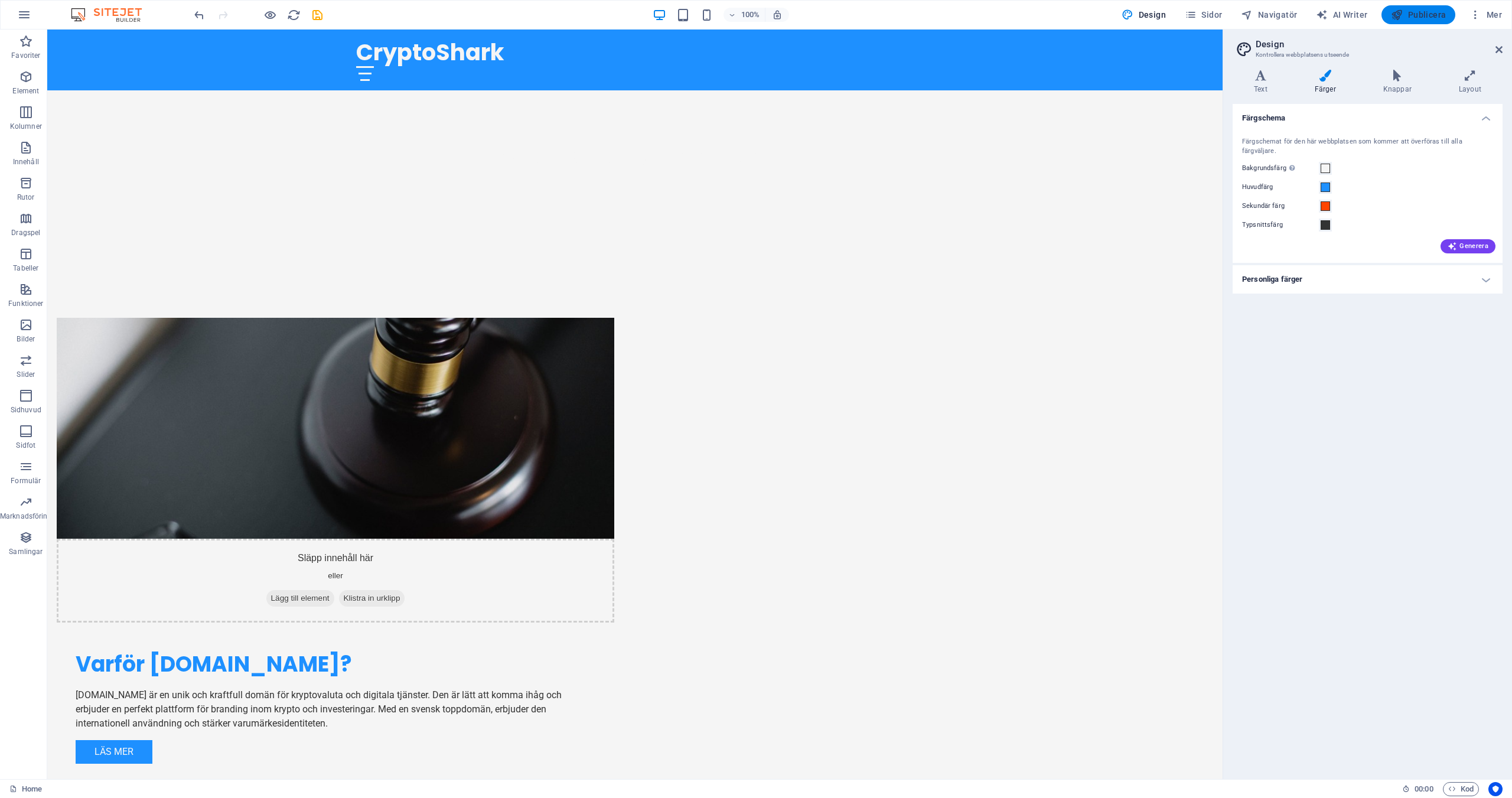
click at [1438, 13] on span "Publicera" at bounding box center [1418, 14] width 55 height 12
checkbox input "false"
